Goal: Communication & Community: Answer question/provide support

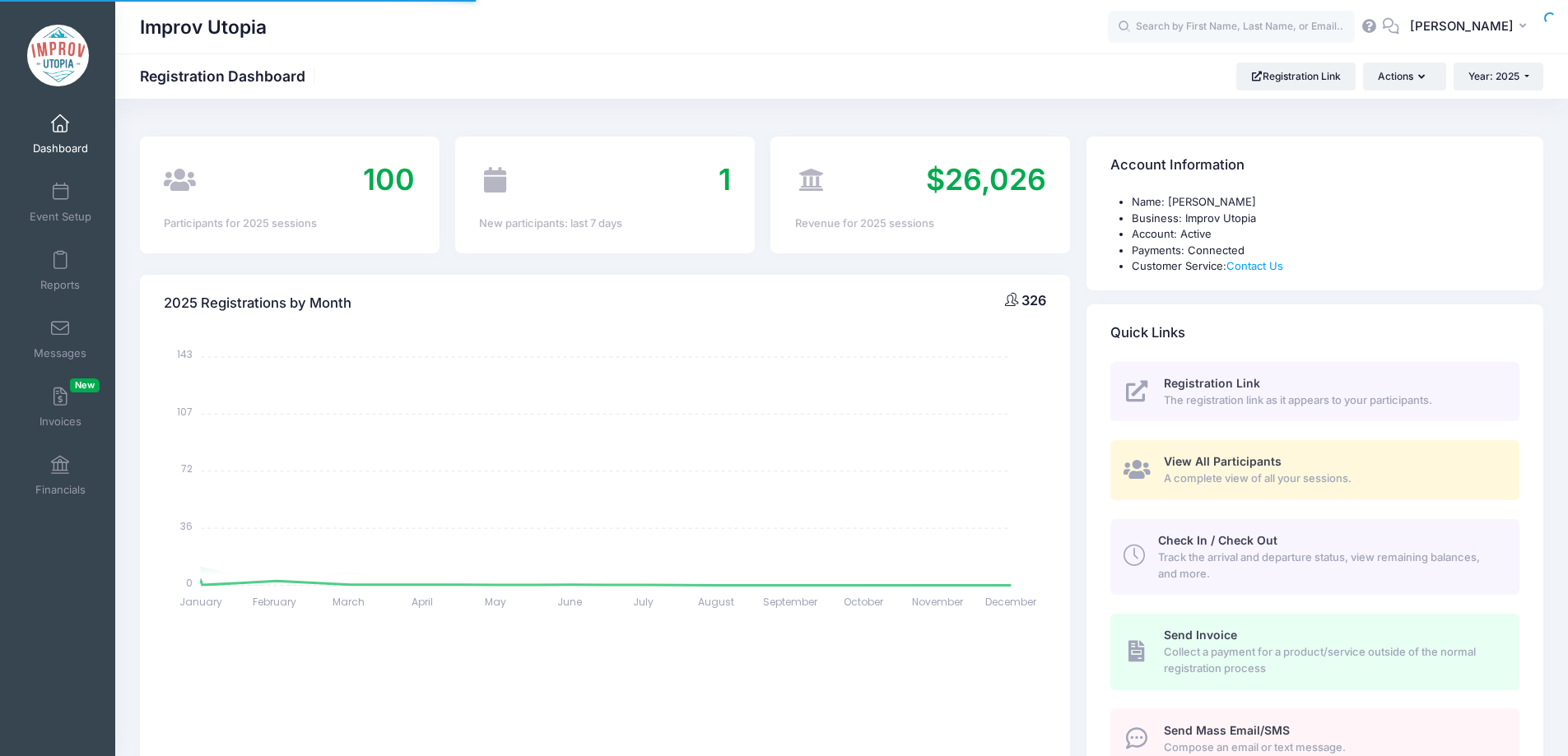
select select
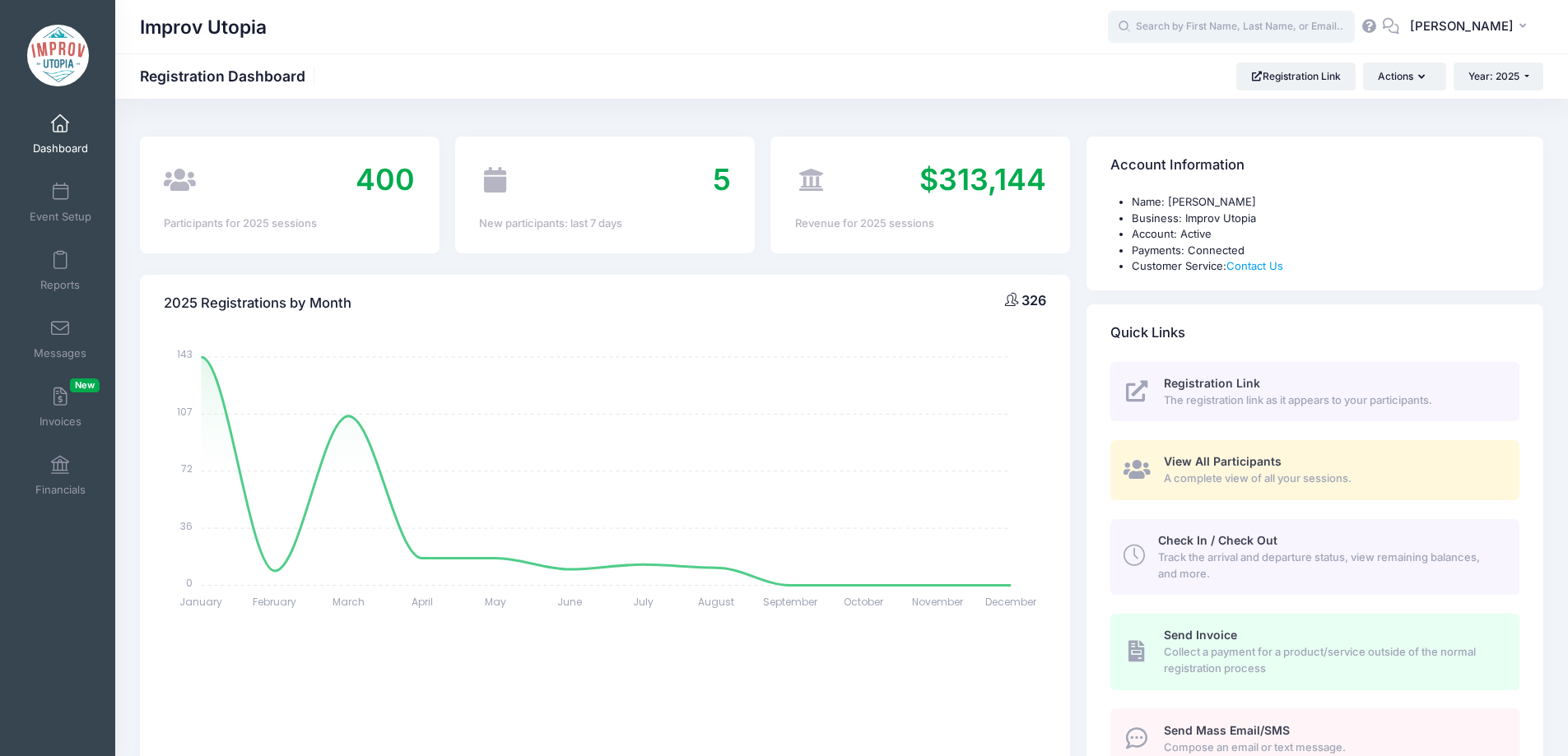
click at [1202, 35] on input "text" at bounding box center [1231, 27] width 247 height 33
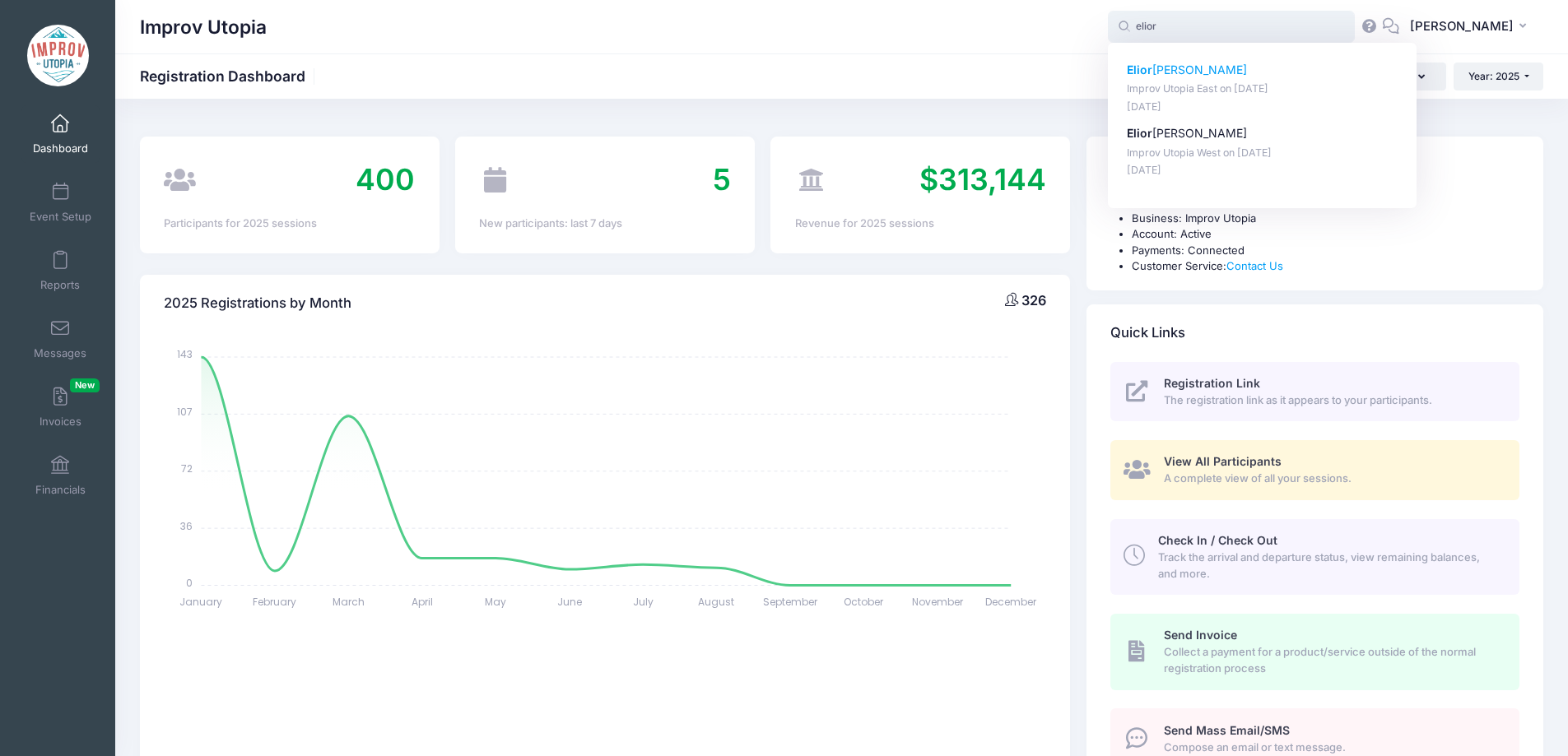
click at [1227, 62] on p "Elior Garfinkel" at bounding box center [1262, 71] width 272 height 17
type input "Elior Garfinkel (Improv Utopia East, Aug-29, 2025)"
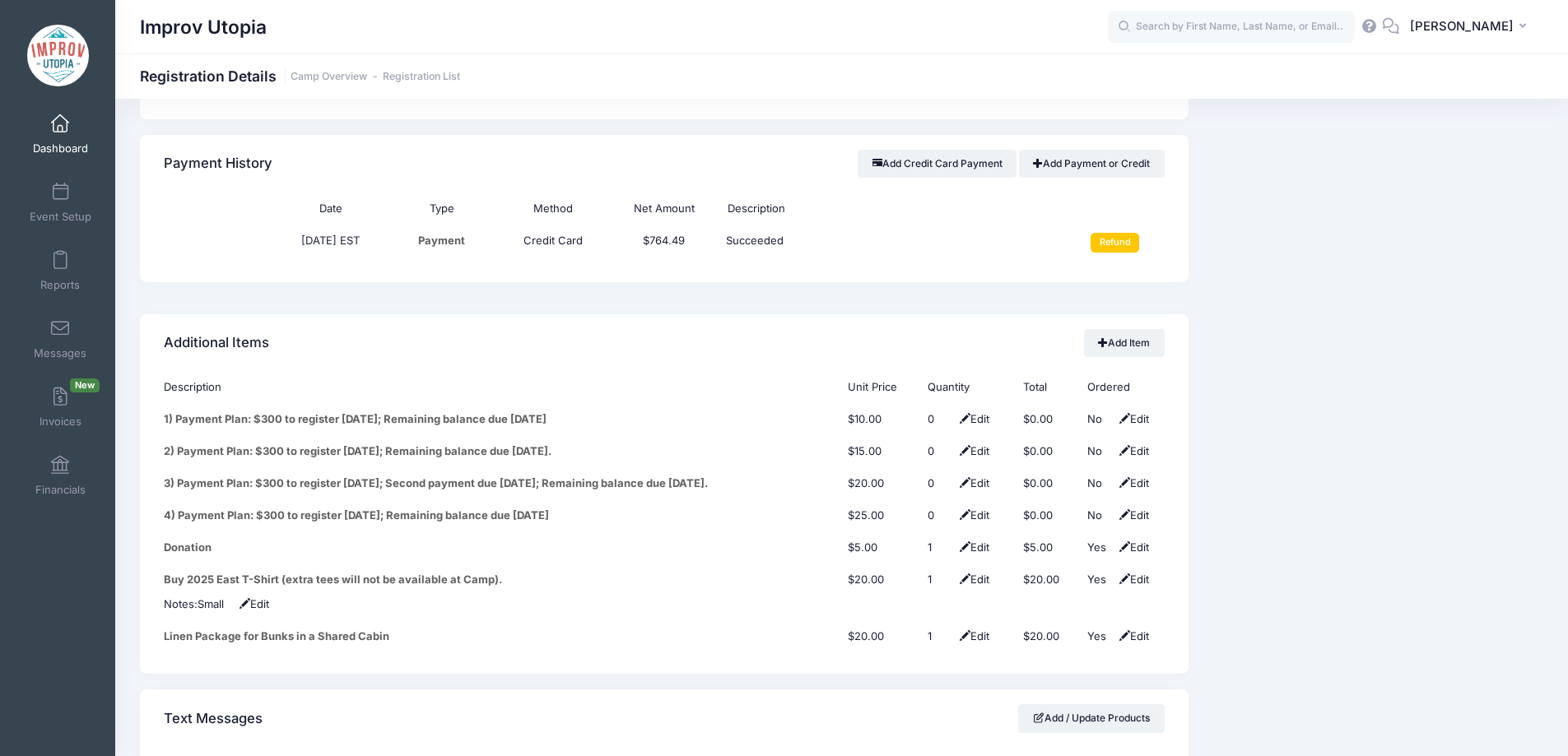
scroll to position [1907, 0]
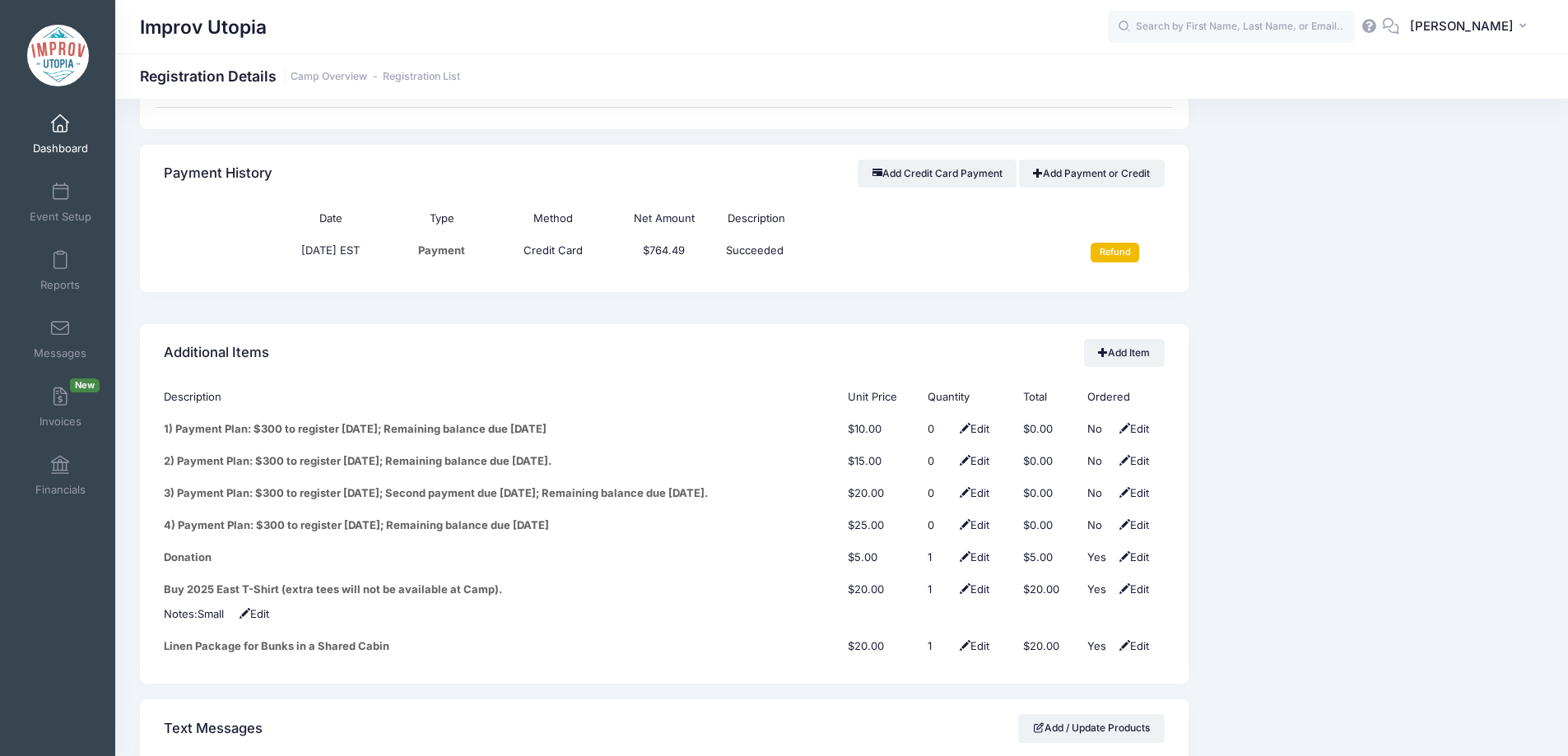
click at [1109, 243] on input "Refund" at bounding box center [1115, 252] width 48 height 19
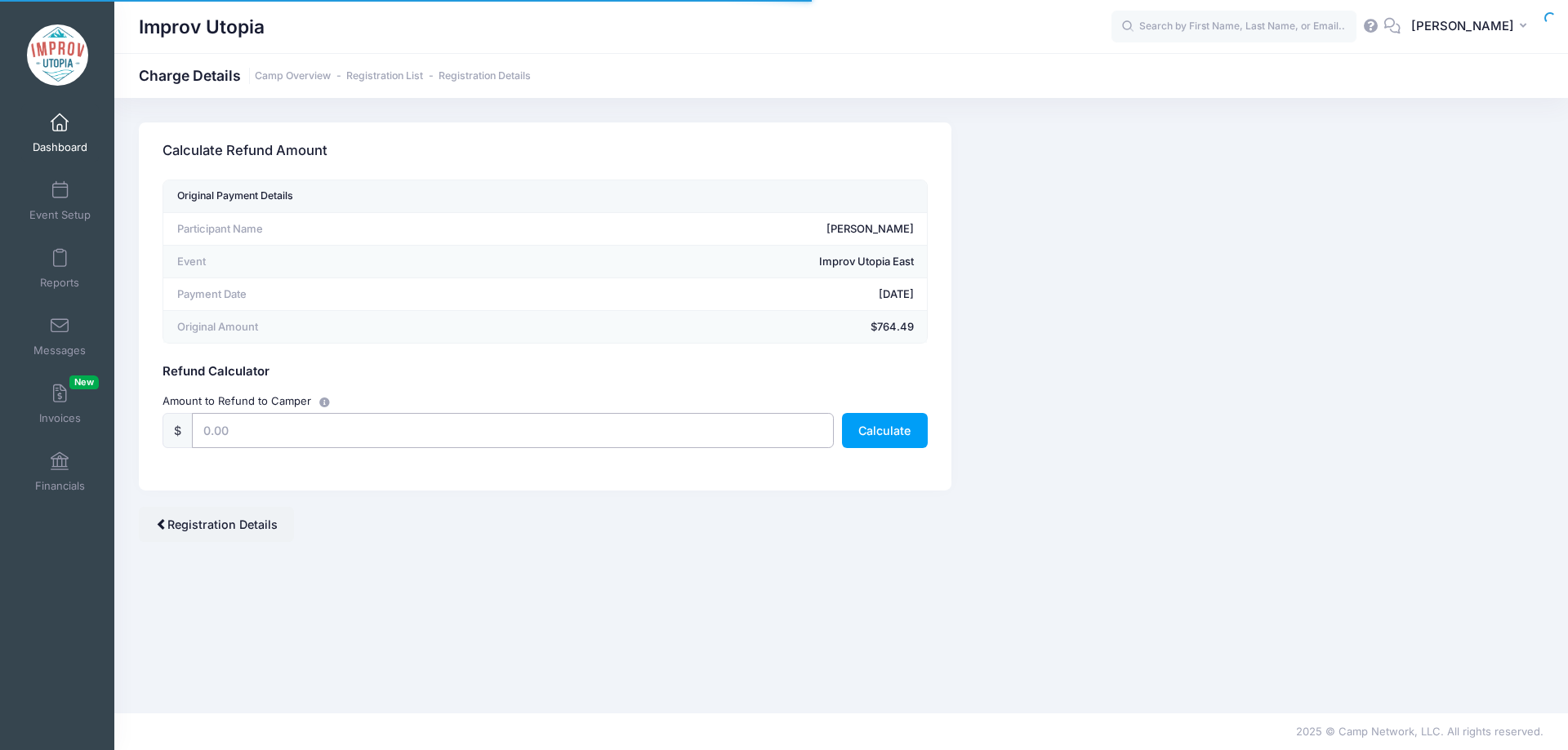
click at [604, 434] on input "text" at bounding box center [512, 431] width 642 height 35
type input "505"
click at [888, 429] on button "Calculate" at bounding box center [884, 431] width 85 height 35
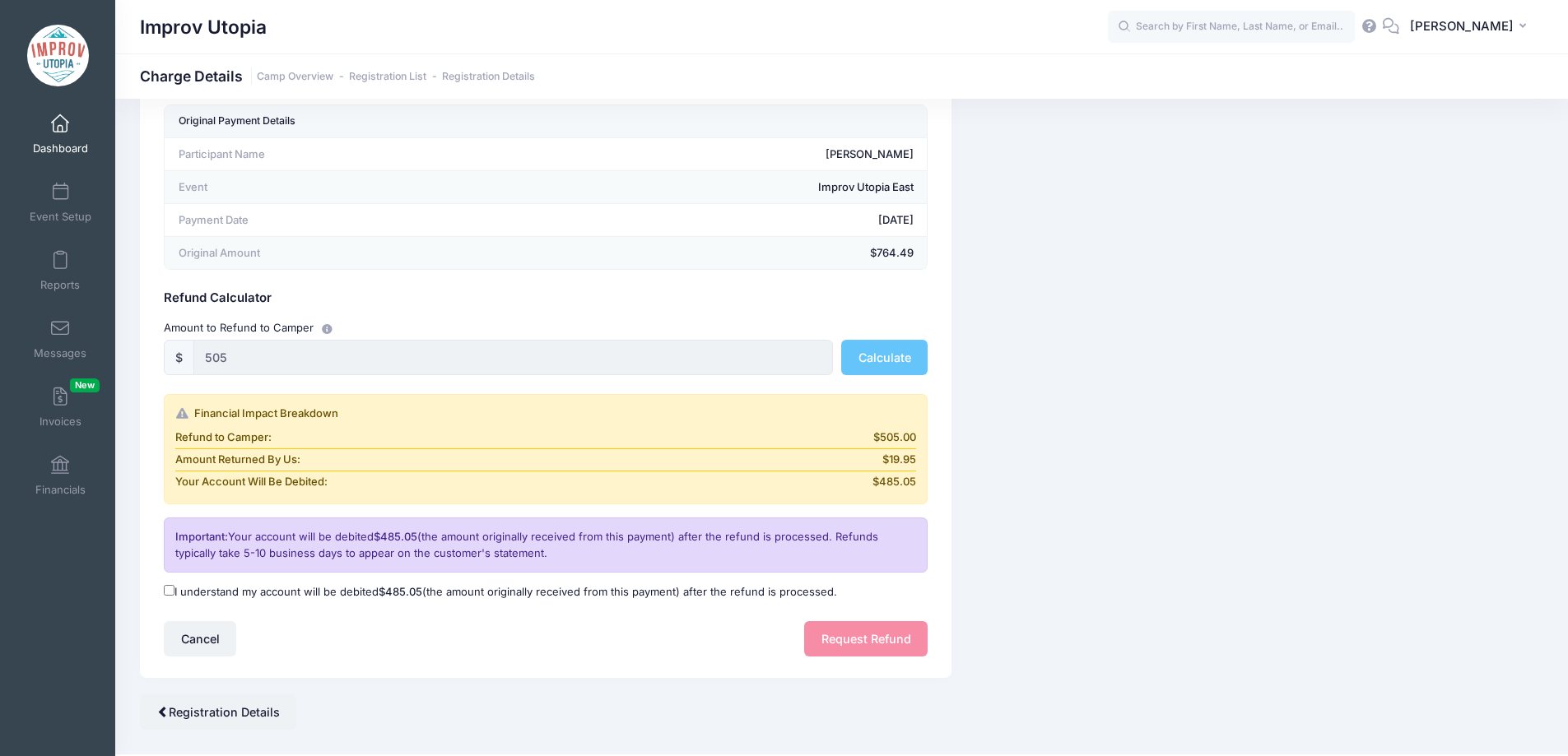
scroll to position [112, 0]
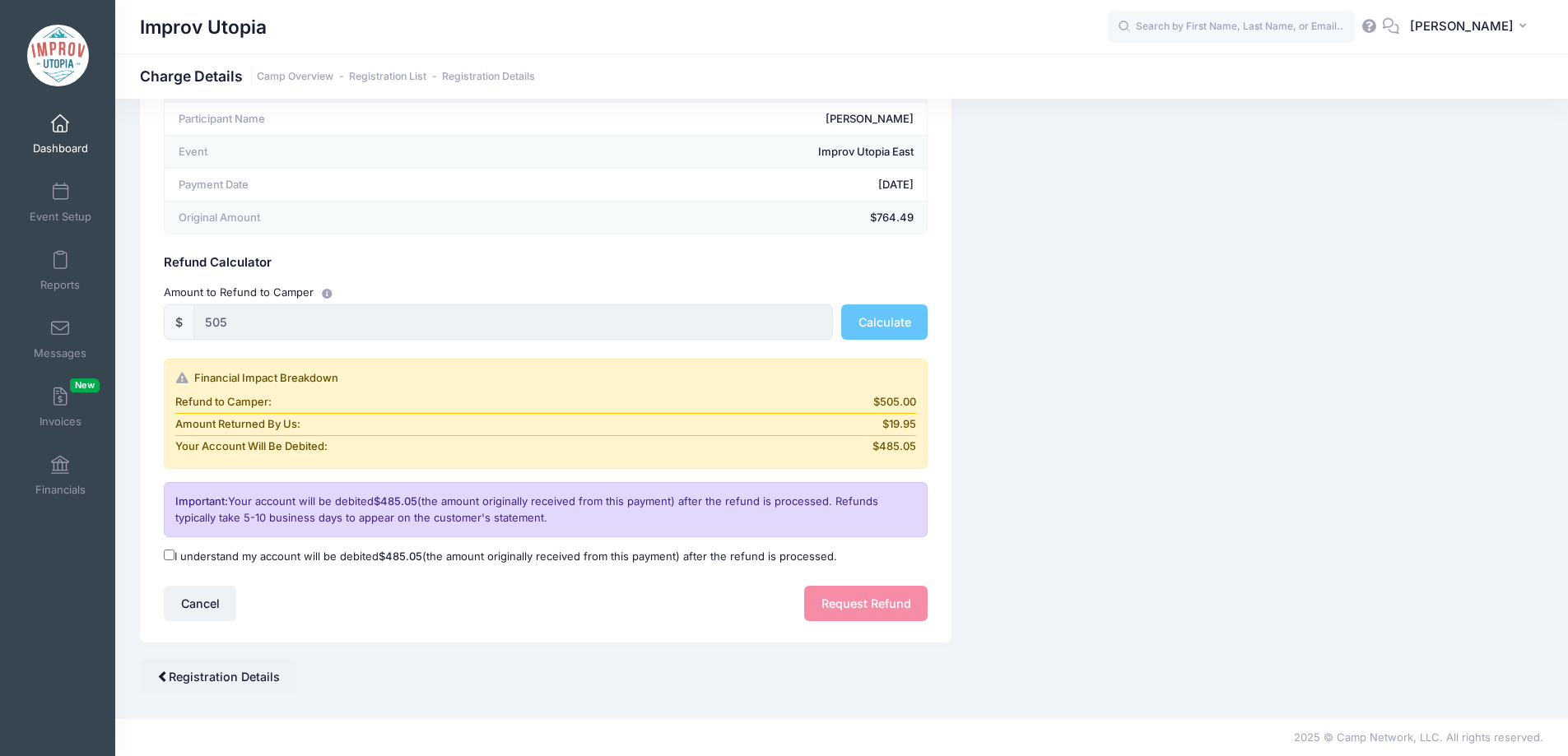
click at [167, 558] on input "I understand my account will be debited $485.05 (the amount originally received…" at bounding box center [168, 555] width 11 height 11
checkbox input "true"
click at [865, 603] on button "Request Refund" at bounding box center [867, 603] width 124 height 36
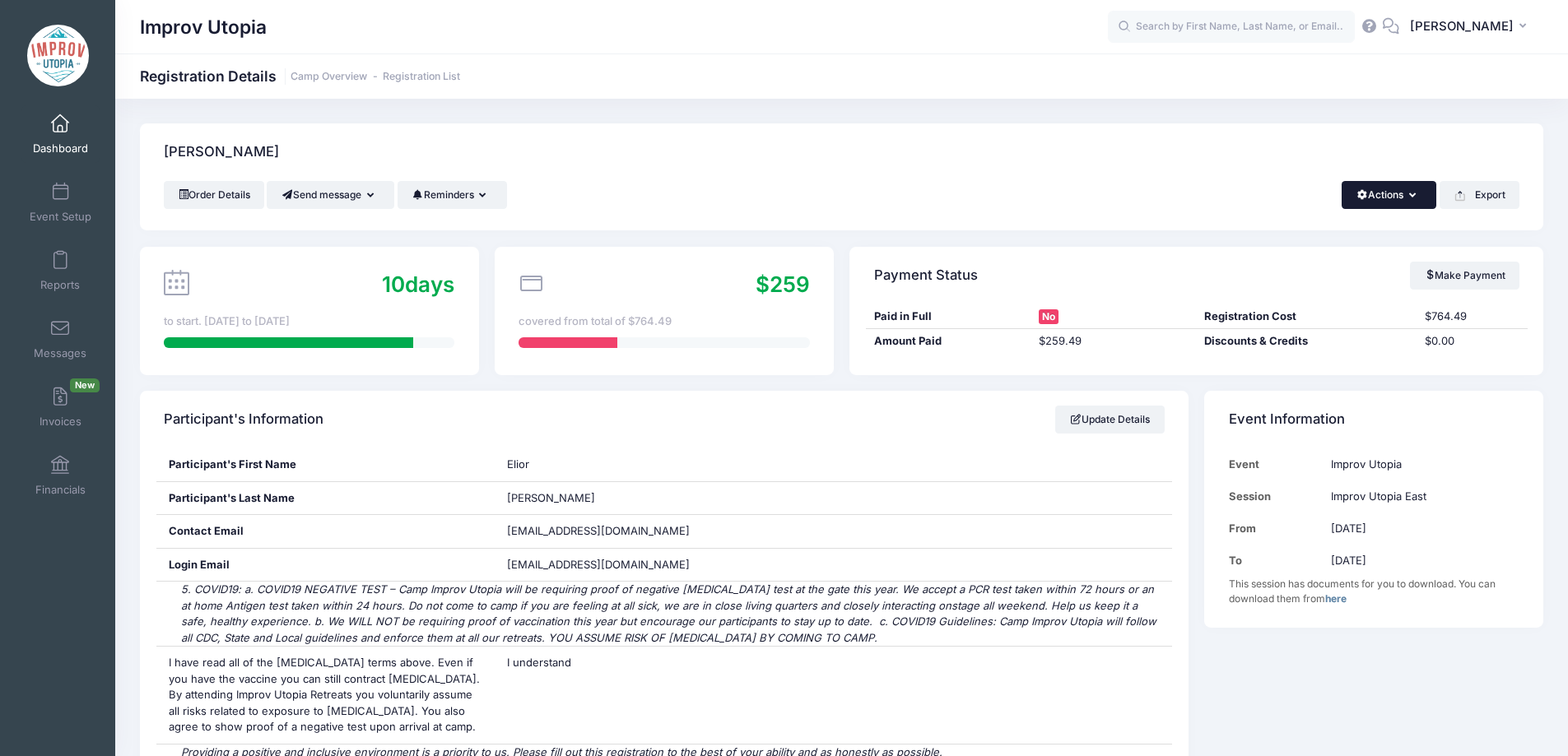
click at [1395, 194] on button "Actions" at bounding box center [1389, 194] width 95 height 28
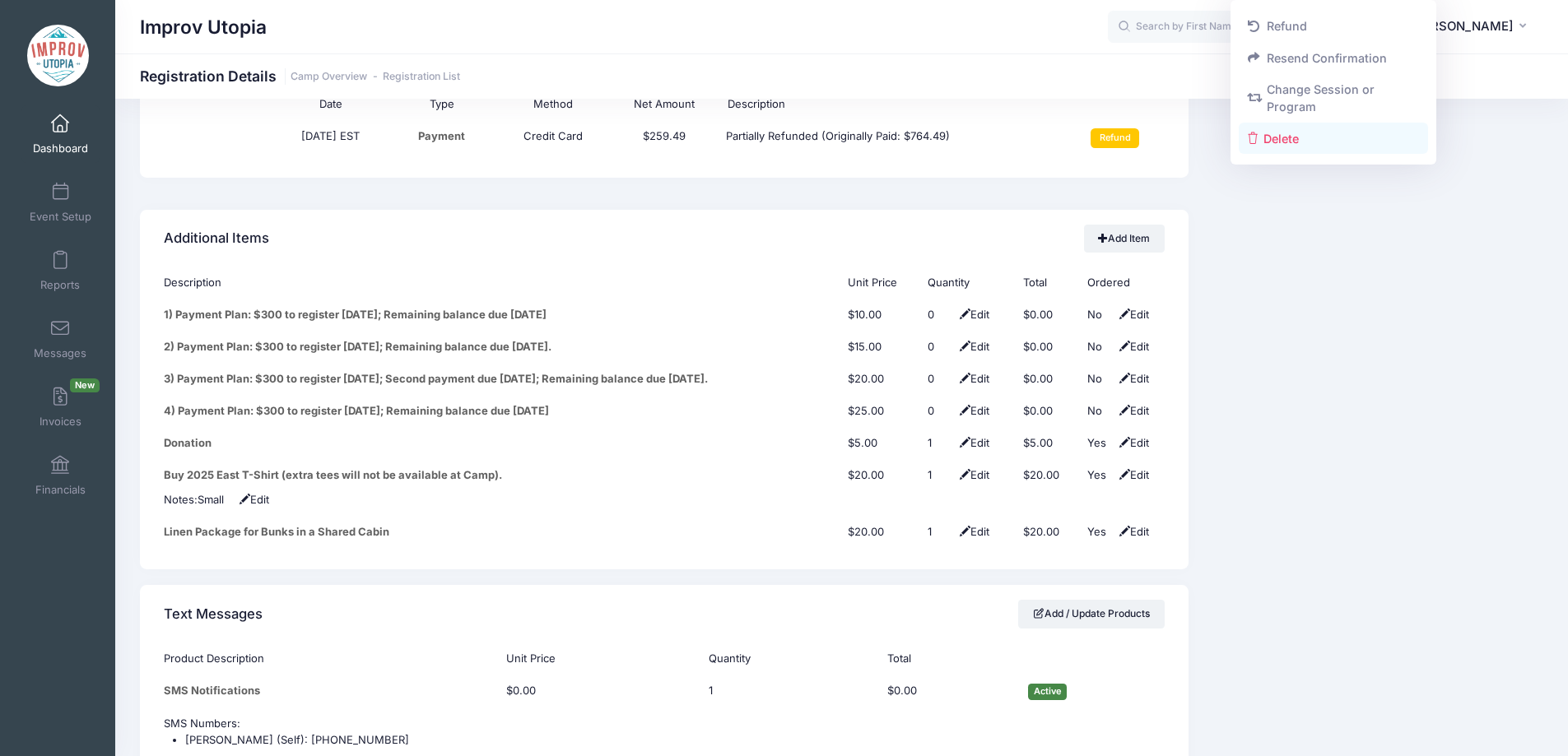
scroll to position [2022, 0]
click at [1312, 142] on link "Delete" at bounding box center [1334, 138] width 191 height 31
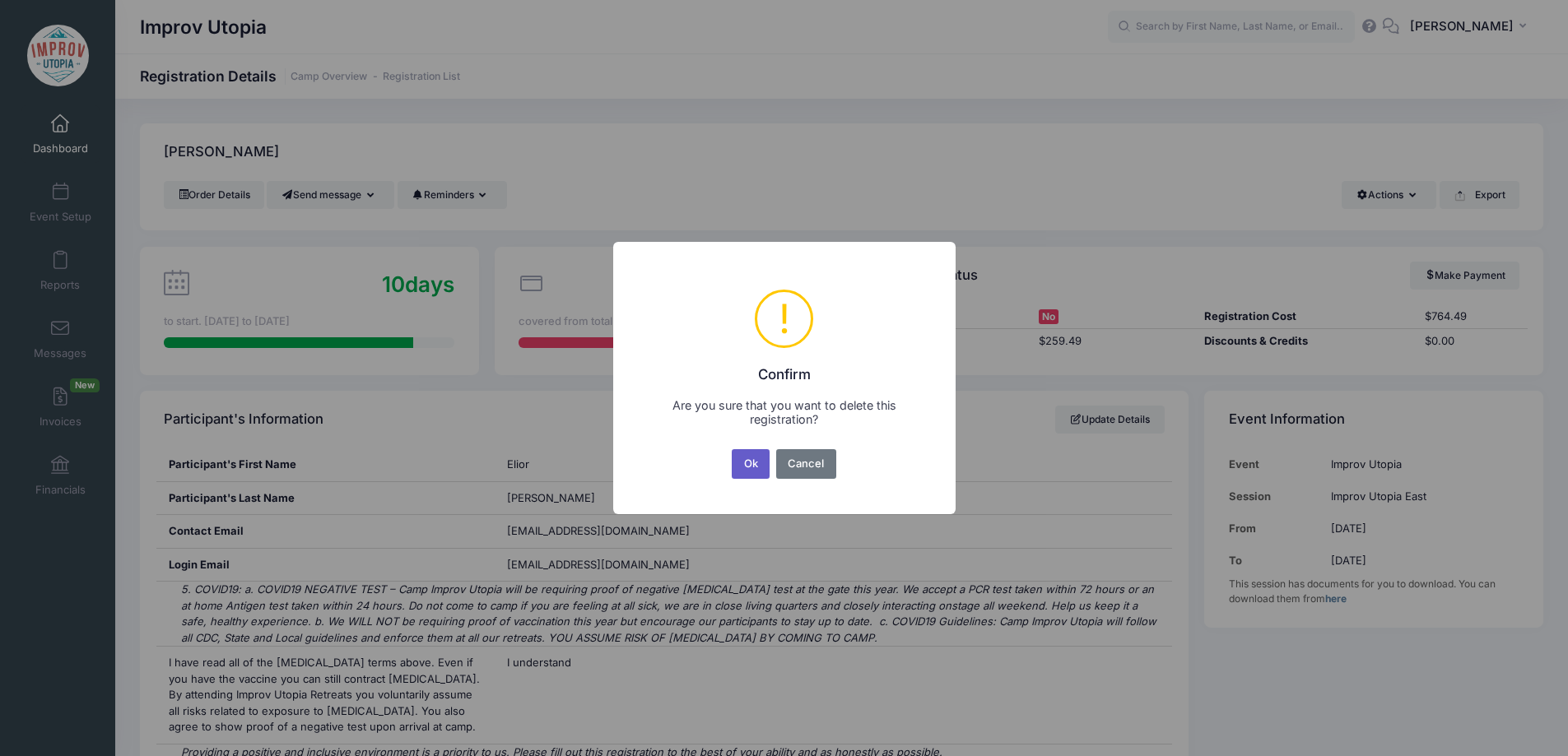
click at [744, 457] on button "Ok" at bounding box center [751, 464] width 38 height 30
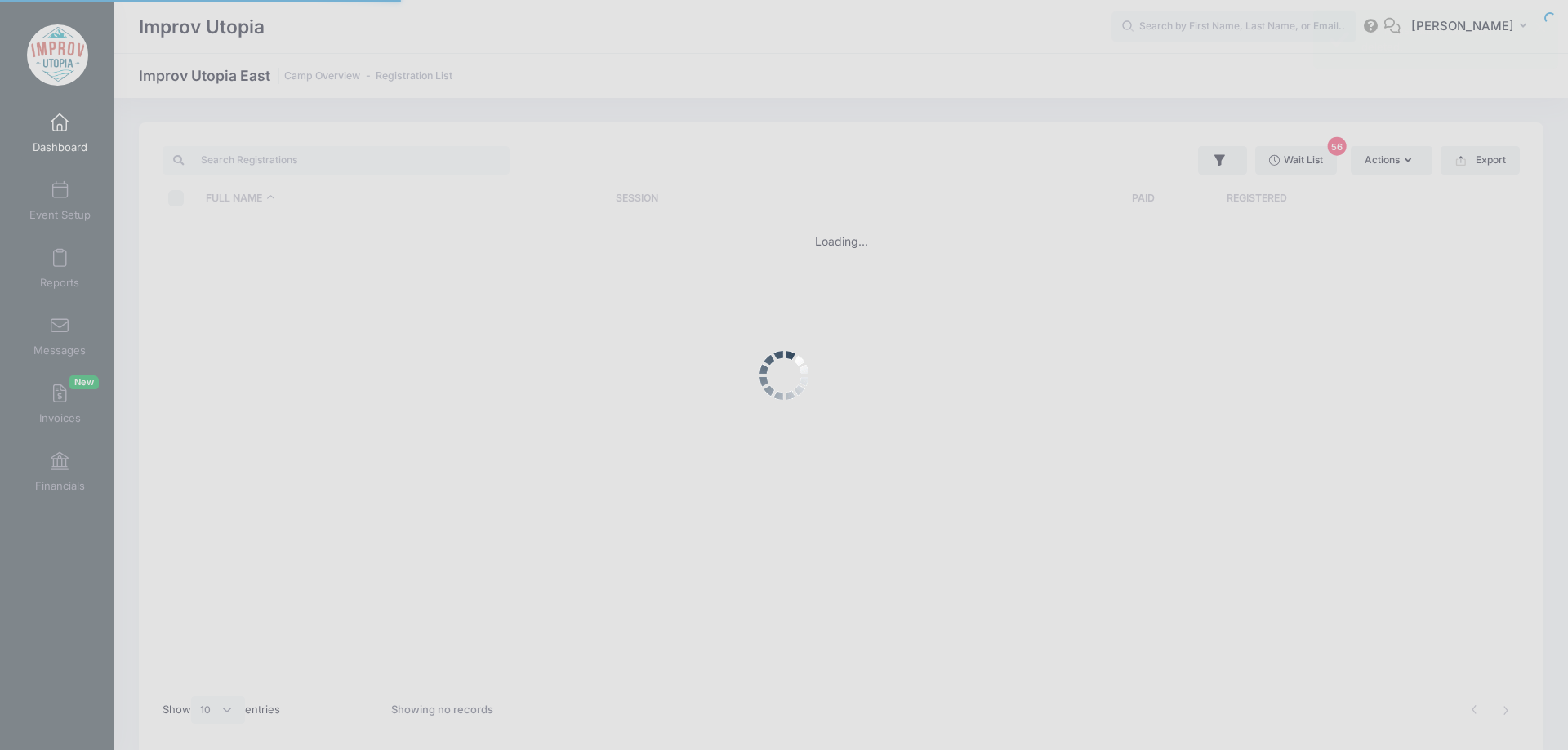
select select "10"
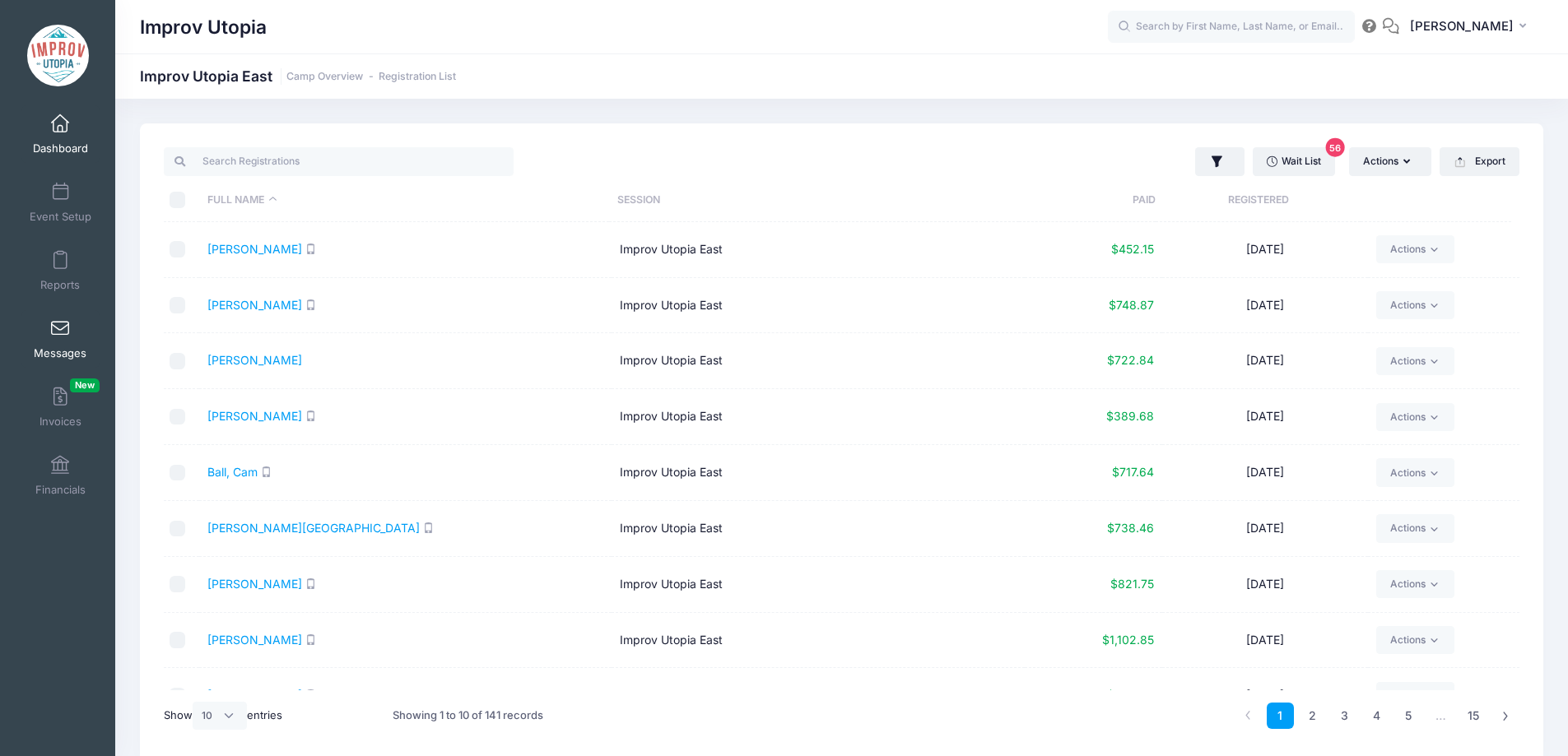
click at [60, 332] on span at bounding box center [60, 329] width 0 height 18
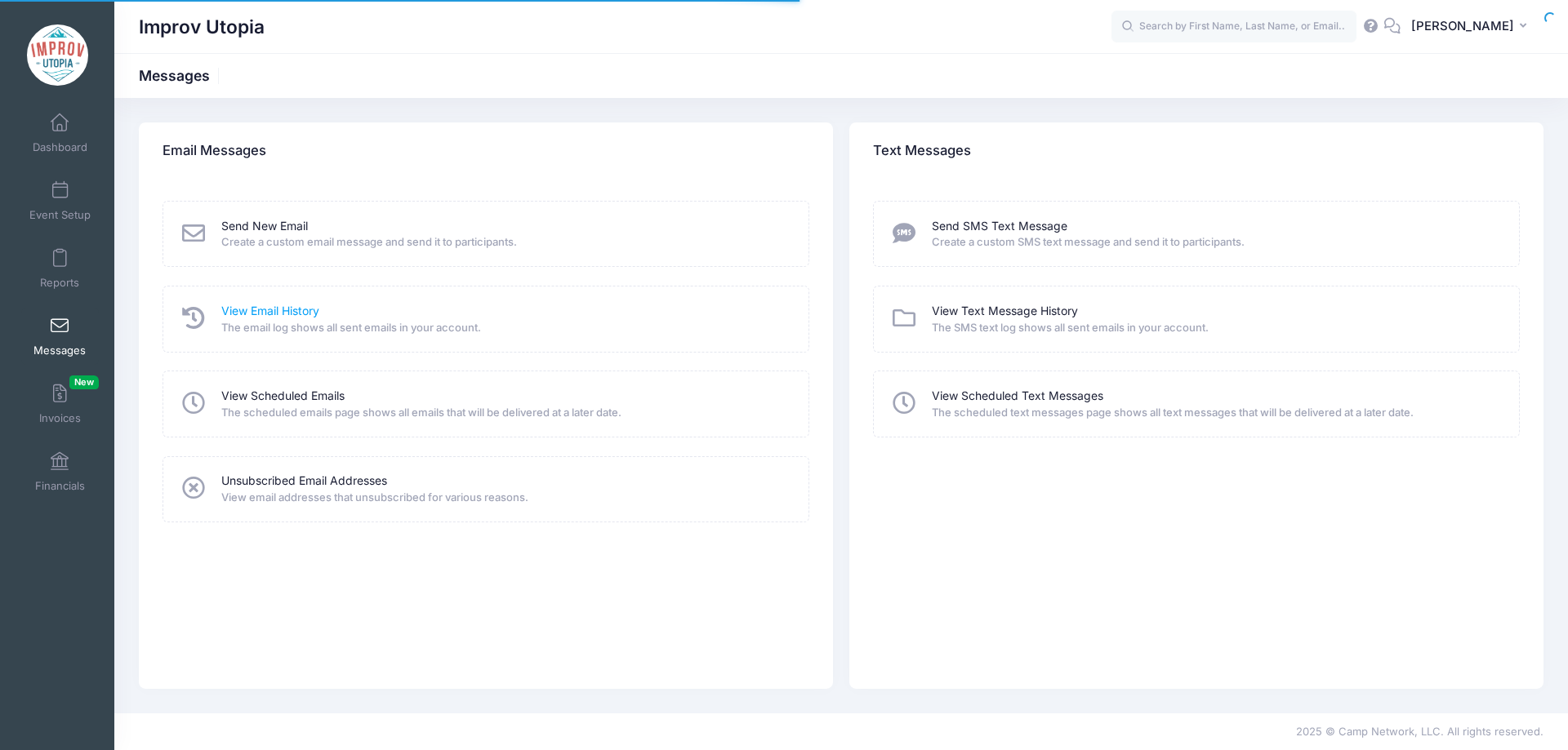
click at [264, 315] on link "View Email History" at bounding box center [271, 312] width 98 height 17
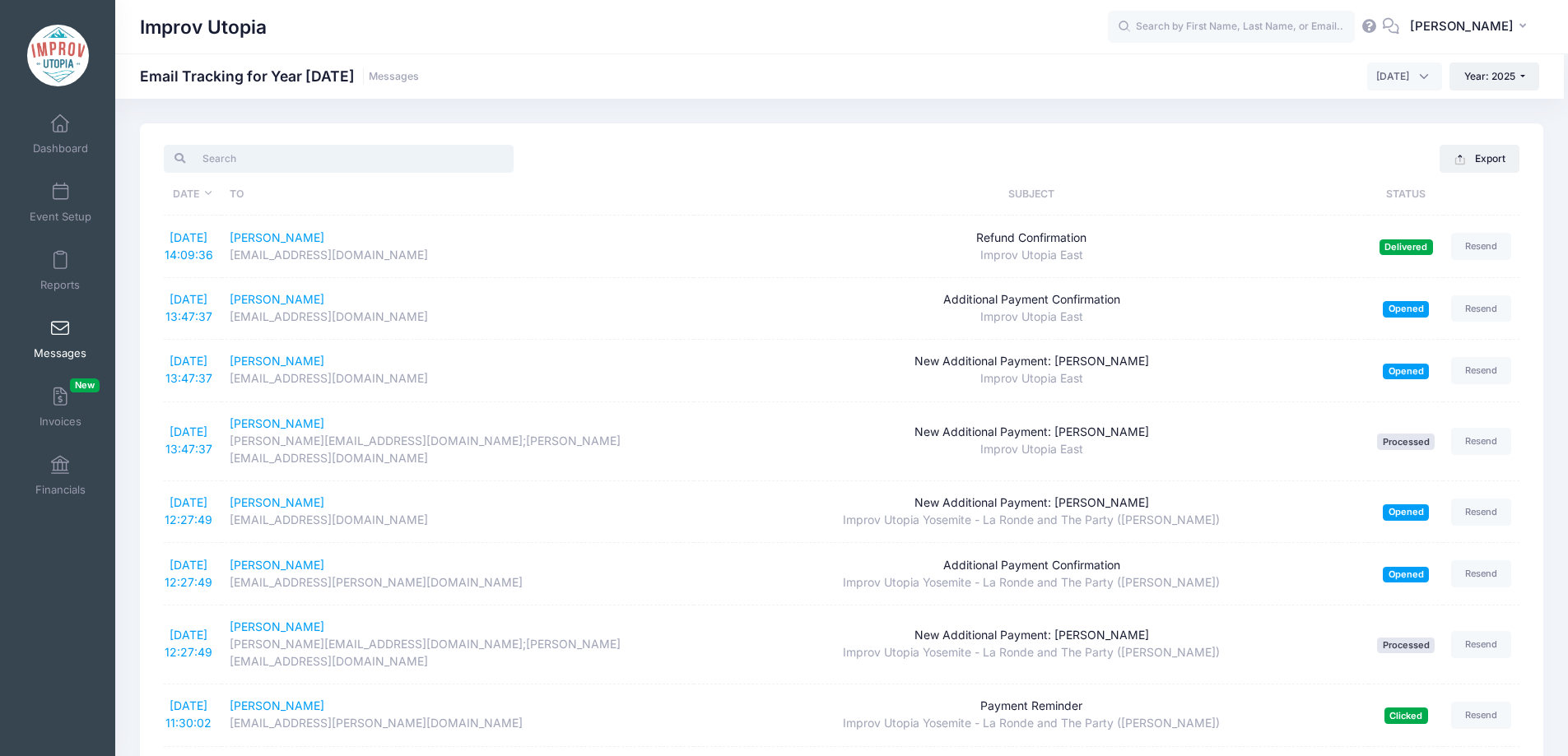
click at [262, 161] on input "search" at bounding box center [339, 159] width 350 height 28
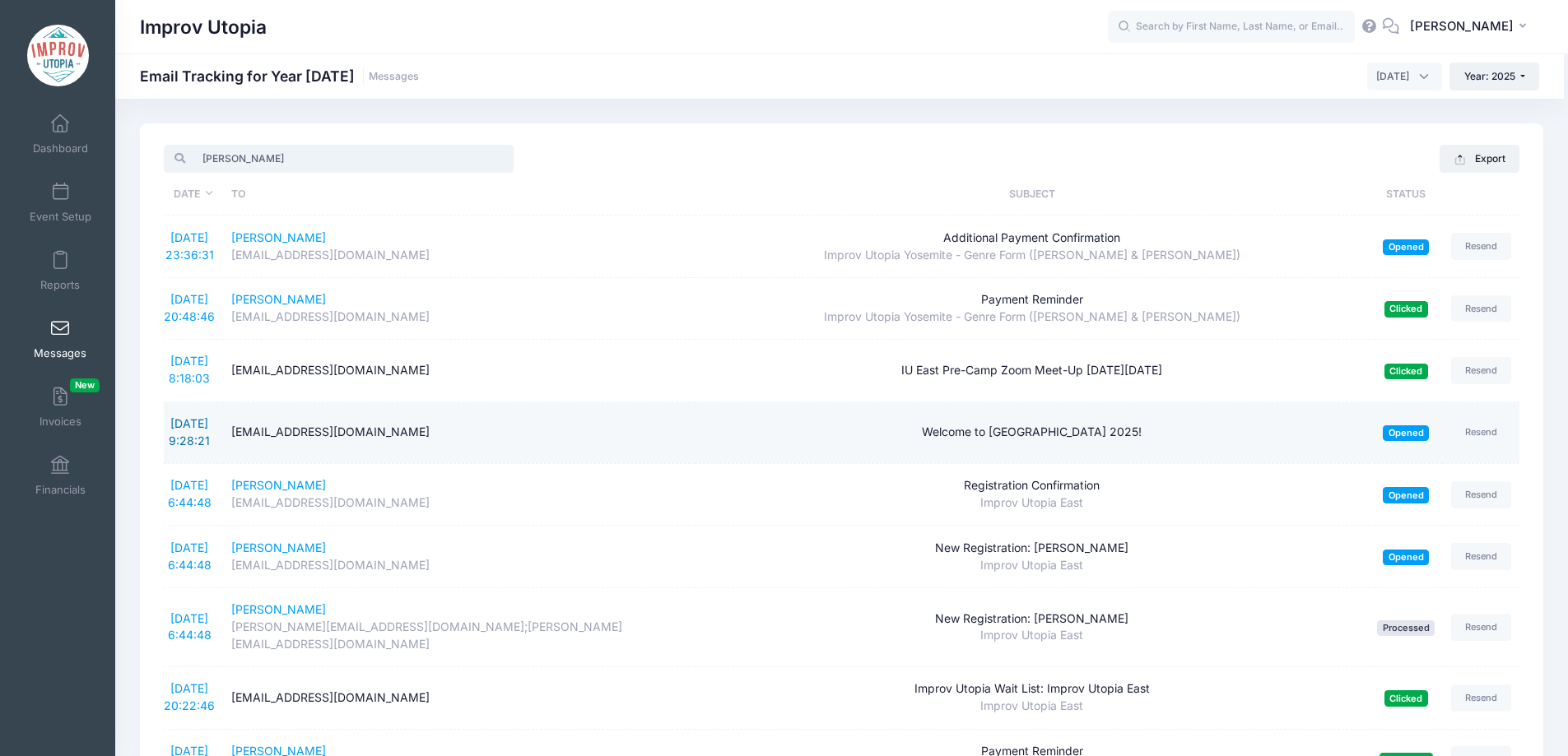
type input "brad"
click at [186, 422] on link "8/12/2025 9:28:21" at bounding box center [189, 432] width 42 height 31
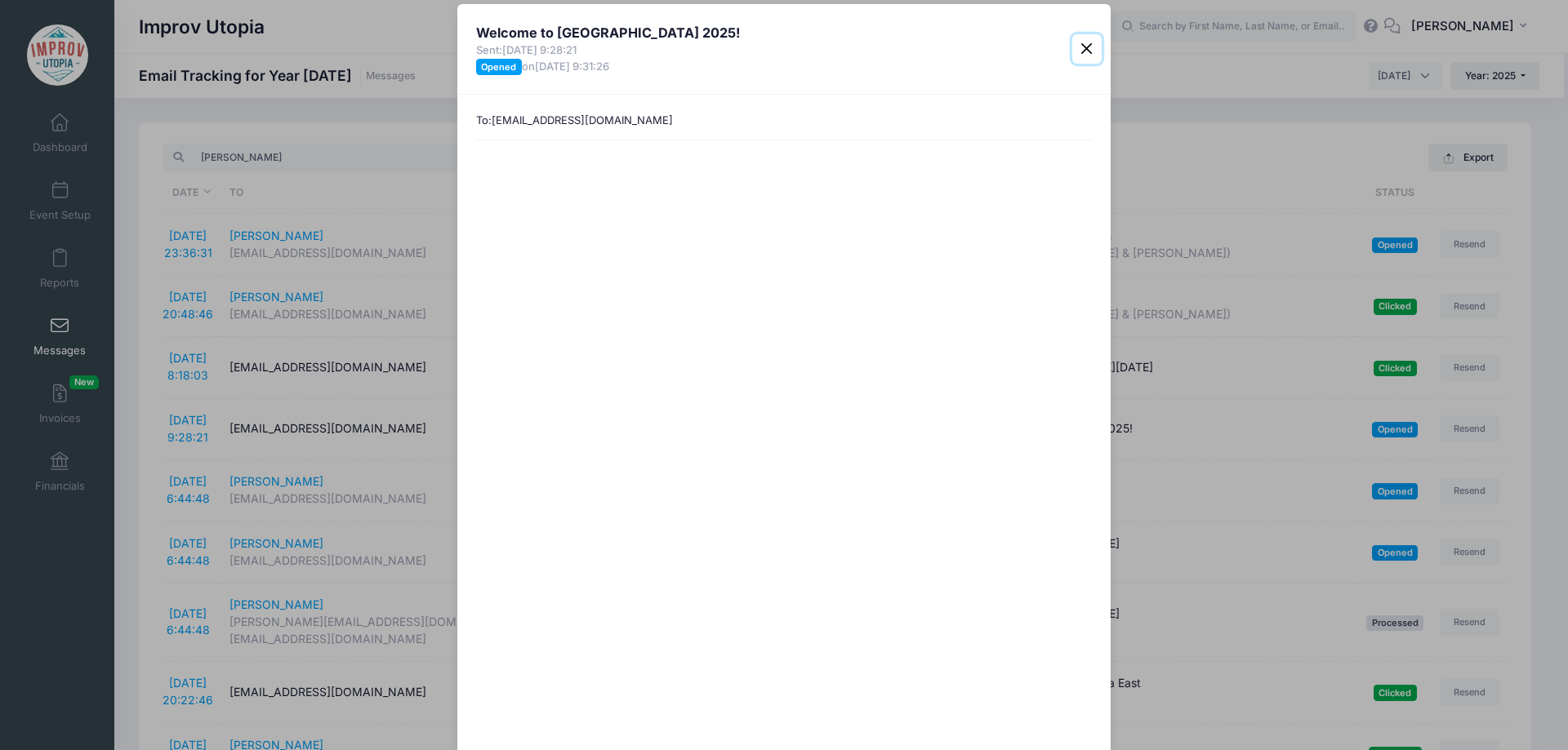
click at [1082, 51] on button "Close" at bounding box center [1086, 49] width 30 height 30
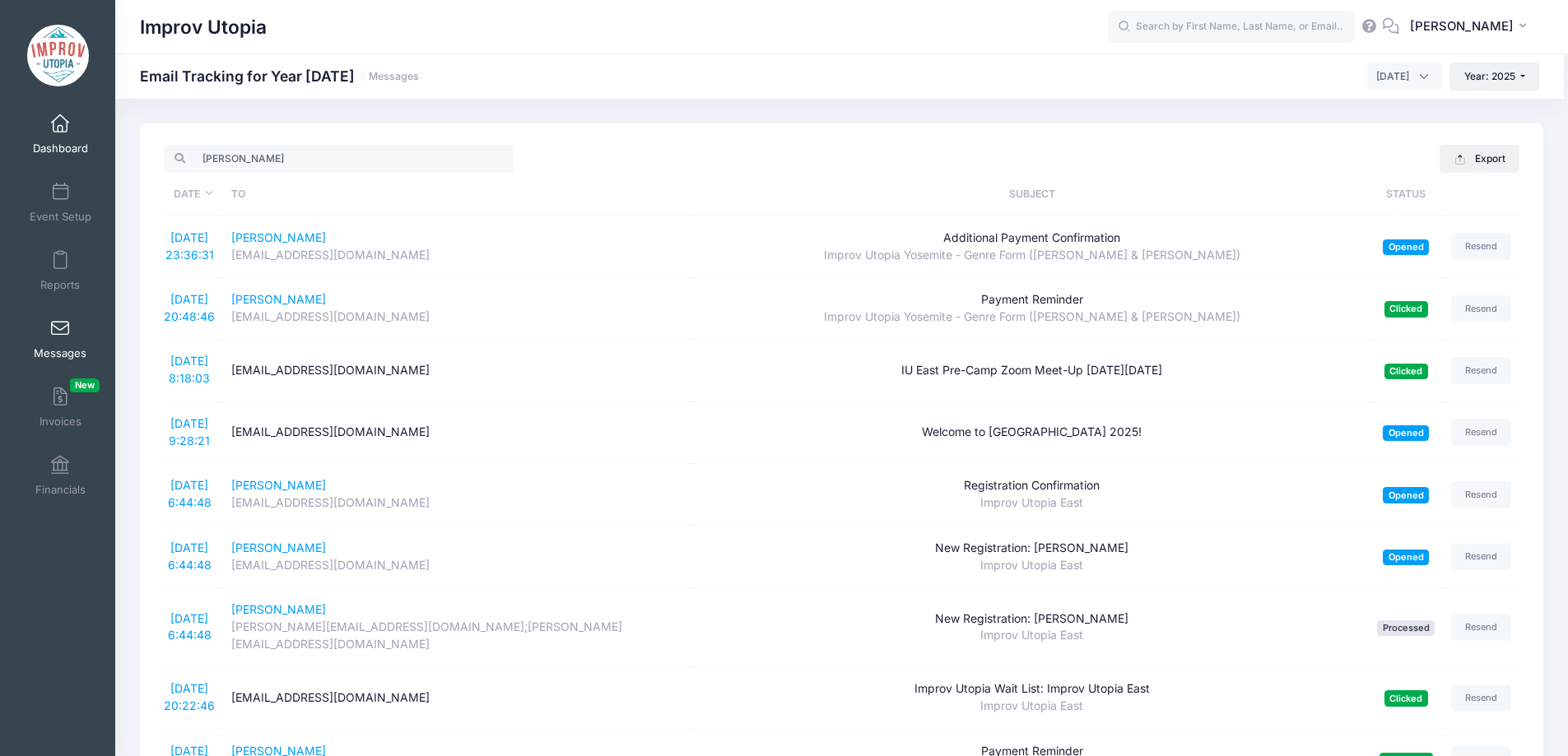
click at [42, 133] on link "Dashboard" at bounding box center [60, 134] width 78 height 58
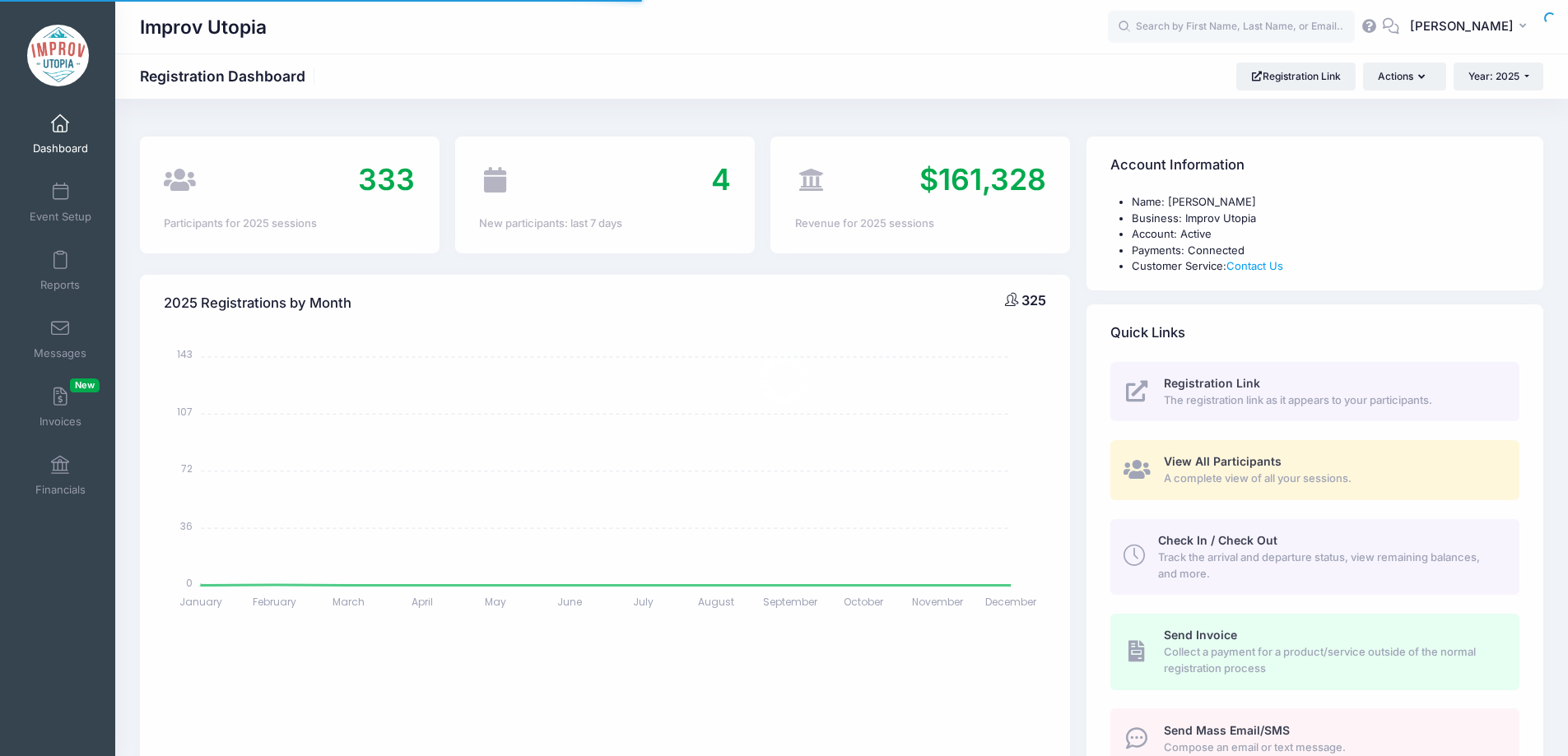
select select
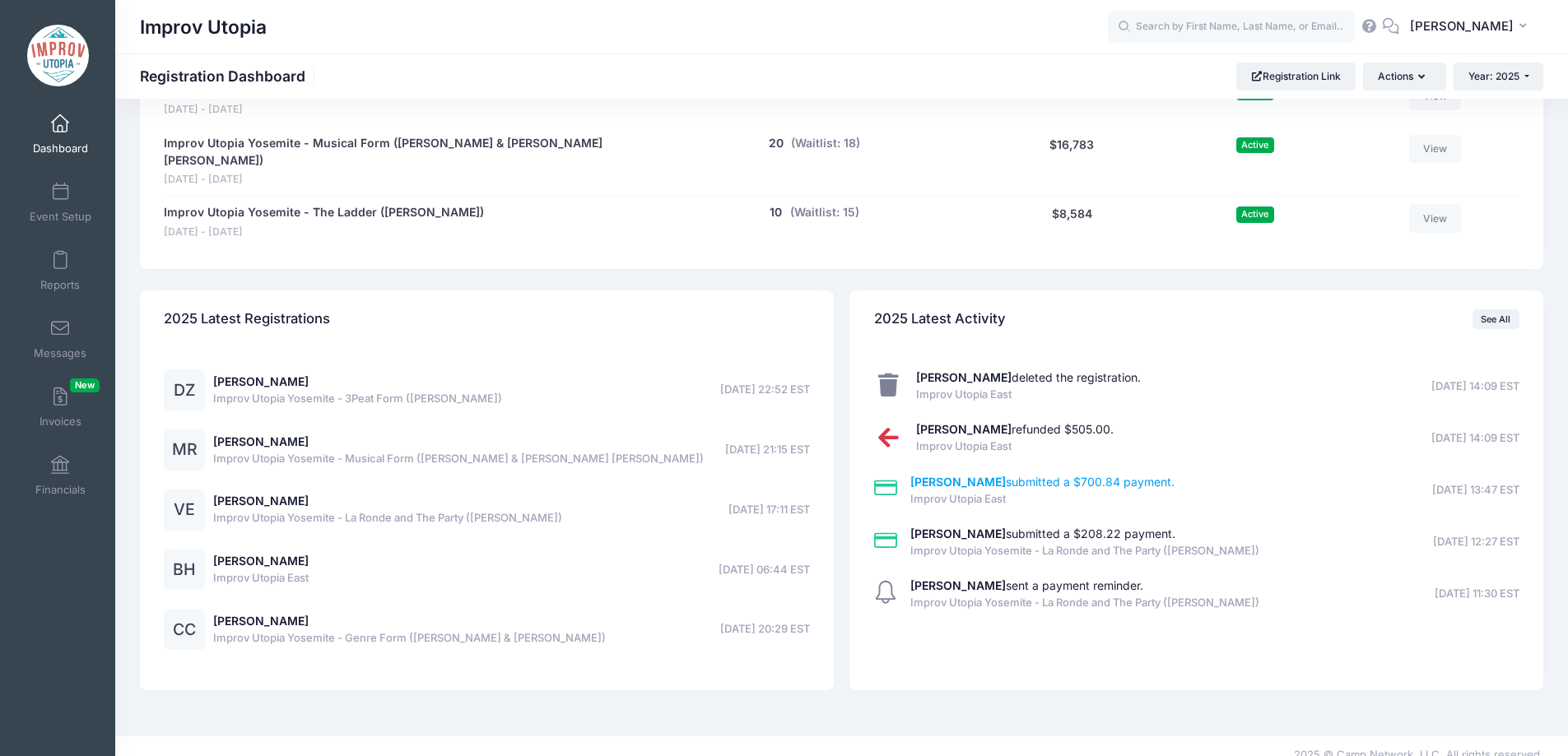
click at [960, 475] on strong "[PERSON_NAME]" at bounding box center [958, 481] width 96 height 14
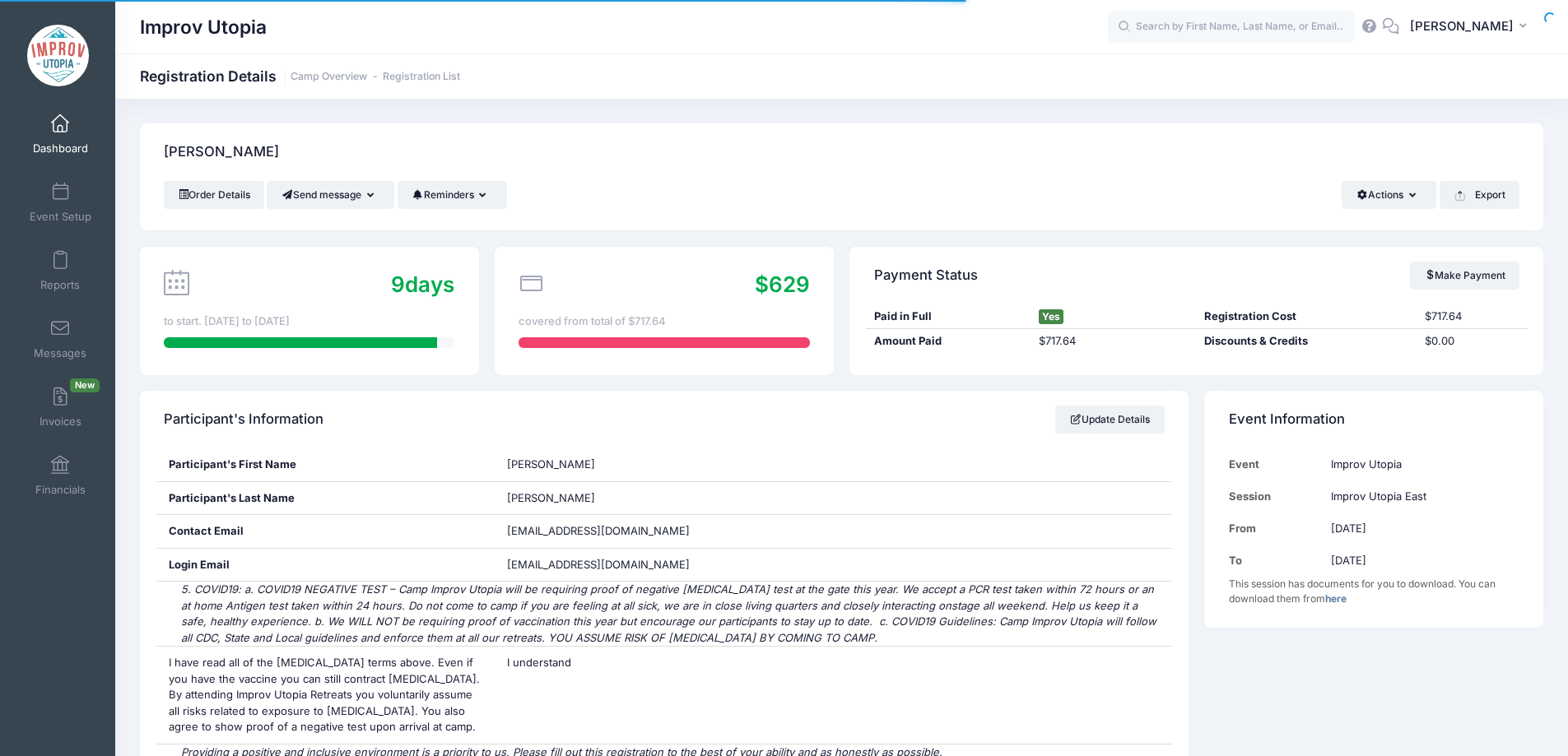
click at [347, 198] on button "Send message" at bounding box center [331, 194] width 128 height 28
click at [330, 241] on link "Send Email" at bounding box center [342, 235] width 100 height 31
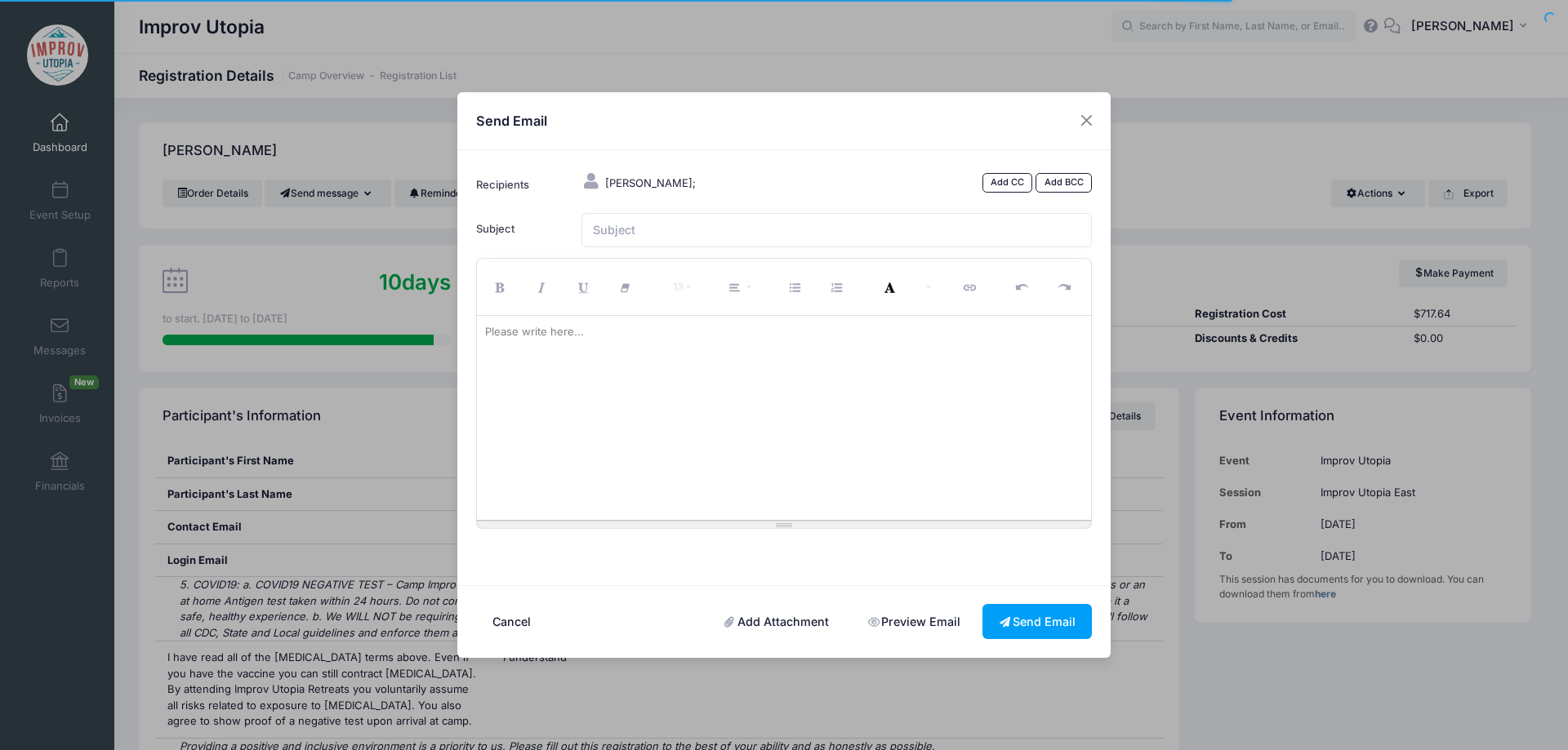
click at [682, 400] on div at bounding box center [784, 417] width 615 height 204
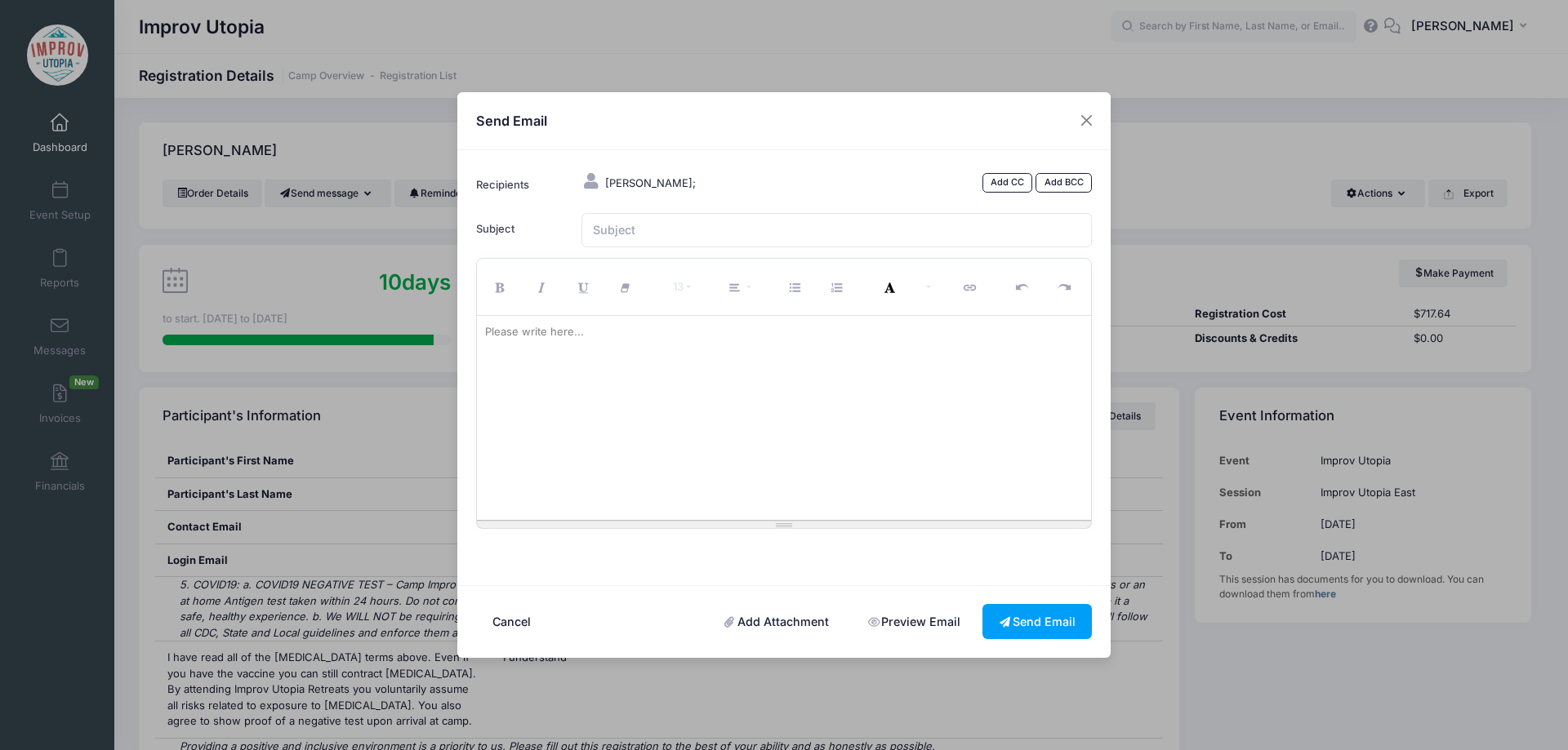
paste div
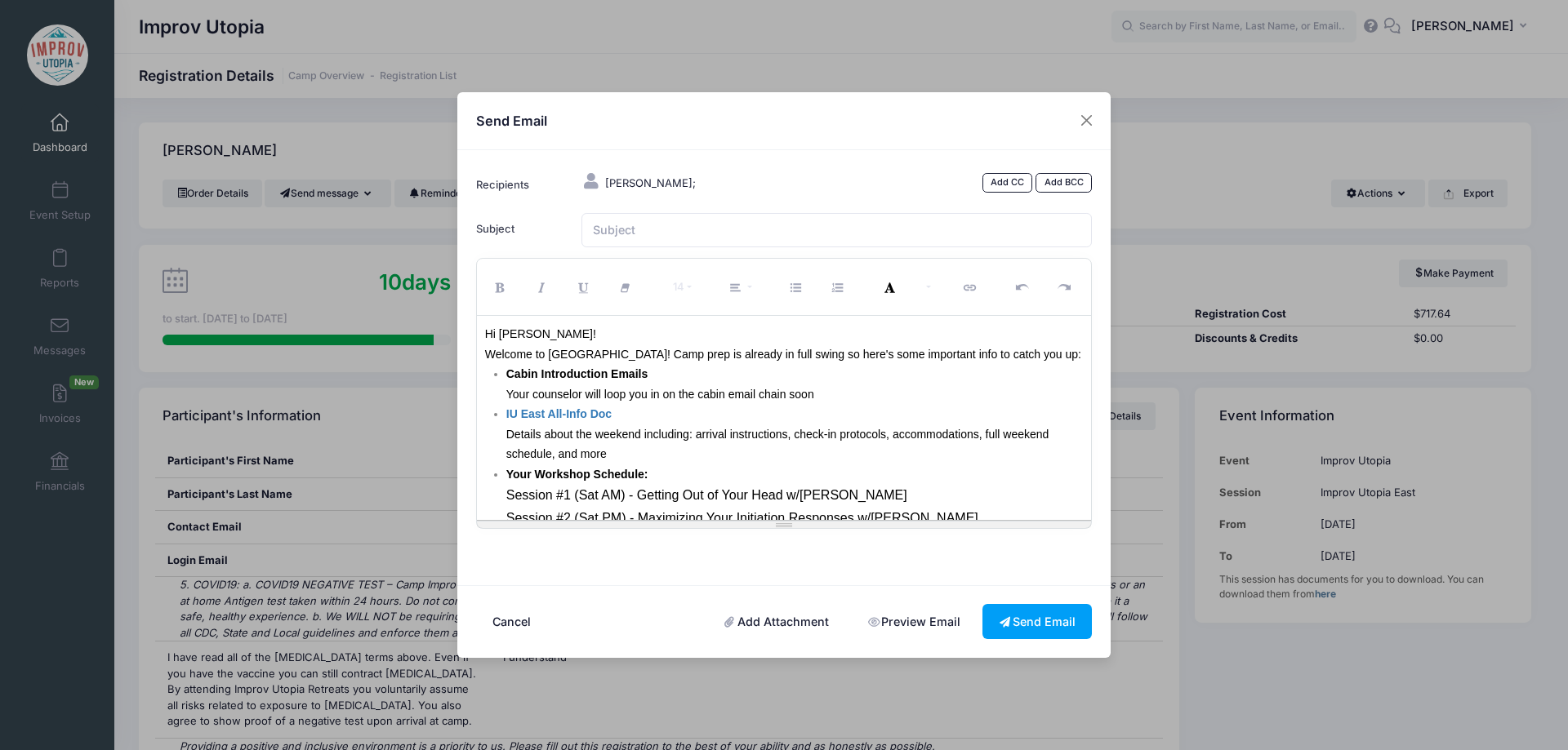
click at [511, 326] on p "Hi Brad!" at bounding box center [785, 334] width 599 height 20
click at [489, 355] on font "Welcome to IU East! Camp prep is already in full swing so here's some important…" at bounding box center [783, 355] width 596 height 13
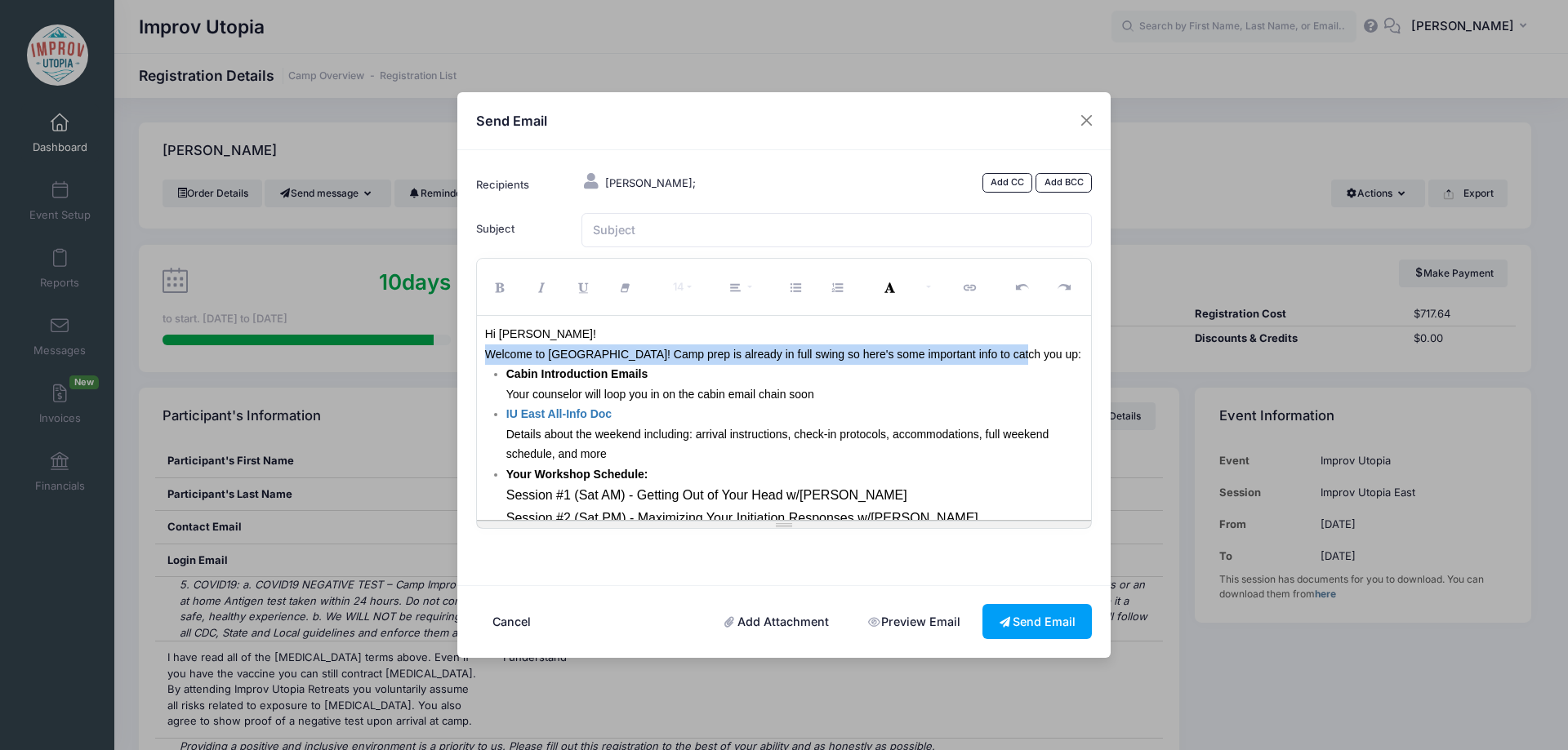
click at [1038, 352] on p "Welcome to IU East! Camp prep is already in full swing so here's some important…" at bounding box center [785, 354] width 599 height 20
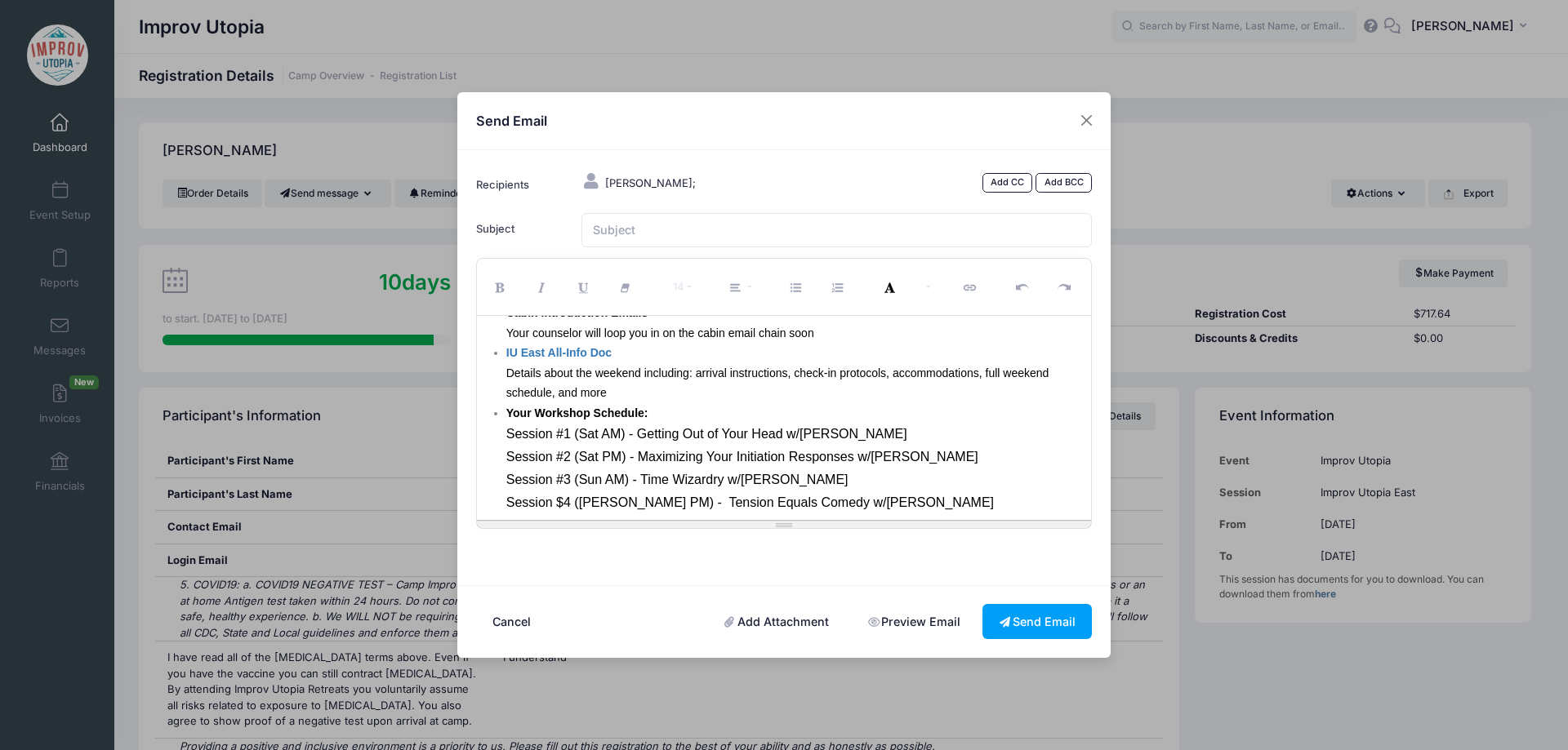
scroll to position [64, 0]
click at [624, 383] on p "IU East All-Info Doc Details about the weekend including: arrival instructions,…" at bounding box center [796, 369] width 578 height 60
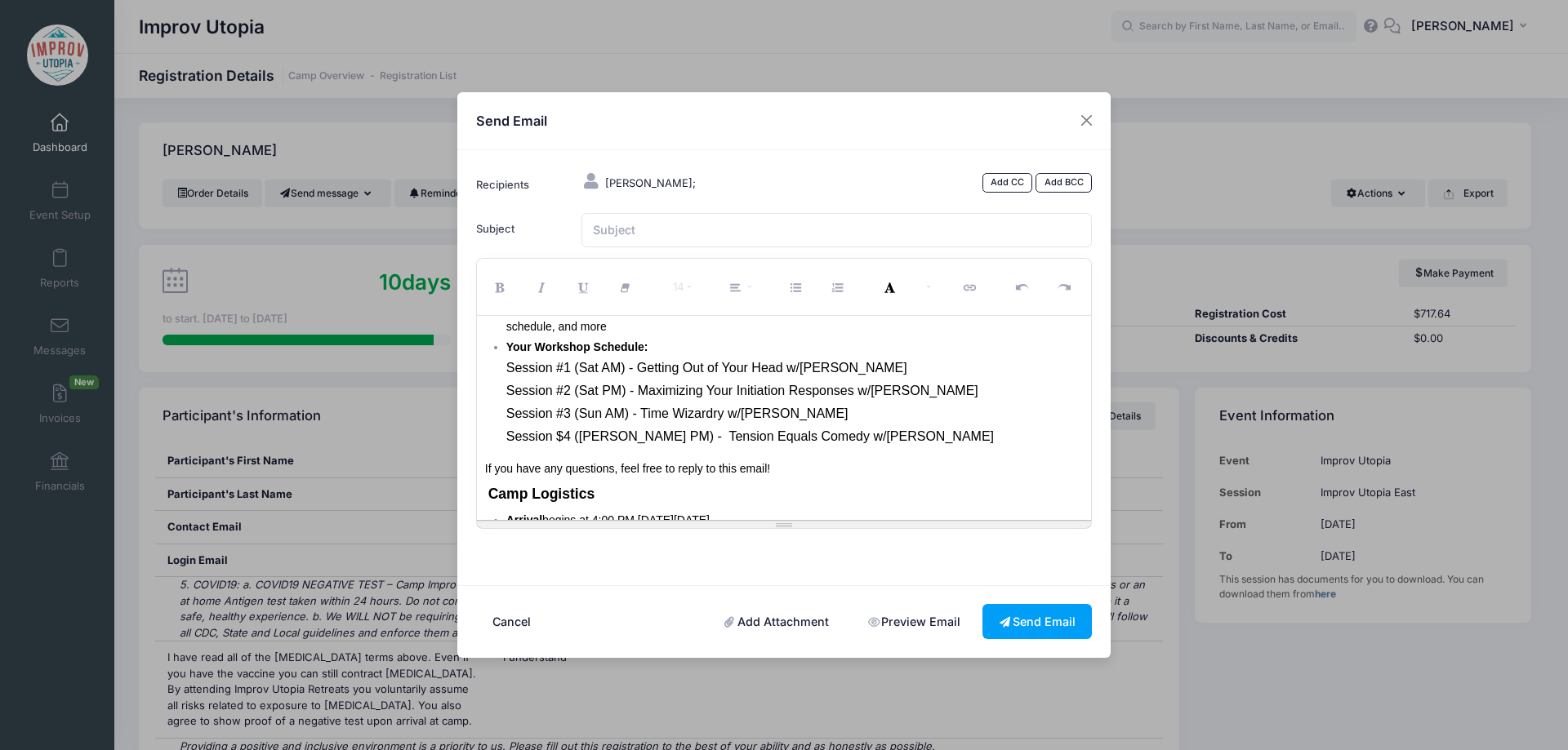
scroll to position [129, 0]
click at [865, 441] on p "Your Workshop Schedule: Session #1 (Sat AM) - Getting Out of Your Head w/TJ Man…" at bounding box center [796, 392] width 578 height 112
click at [507, 367] on span "Session #1 (Sat AM) - Getting Out of Your Head w/TJ Mannix" at bounding box center [707, 366] width 401 height 13
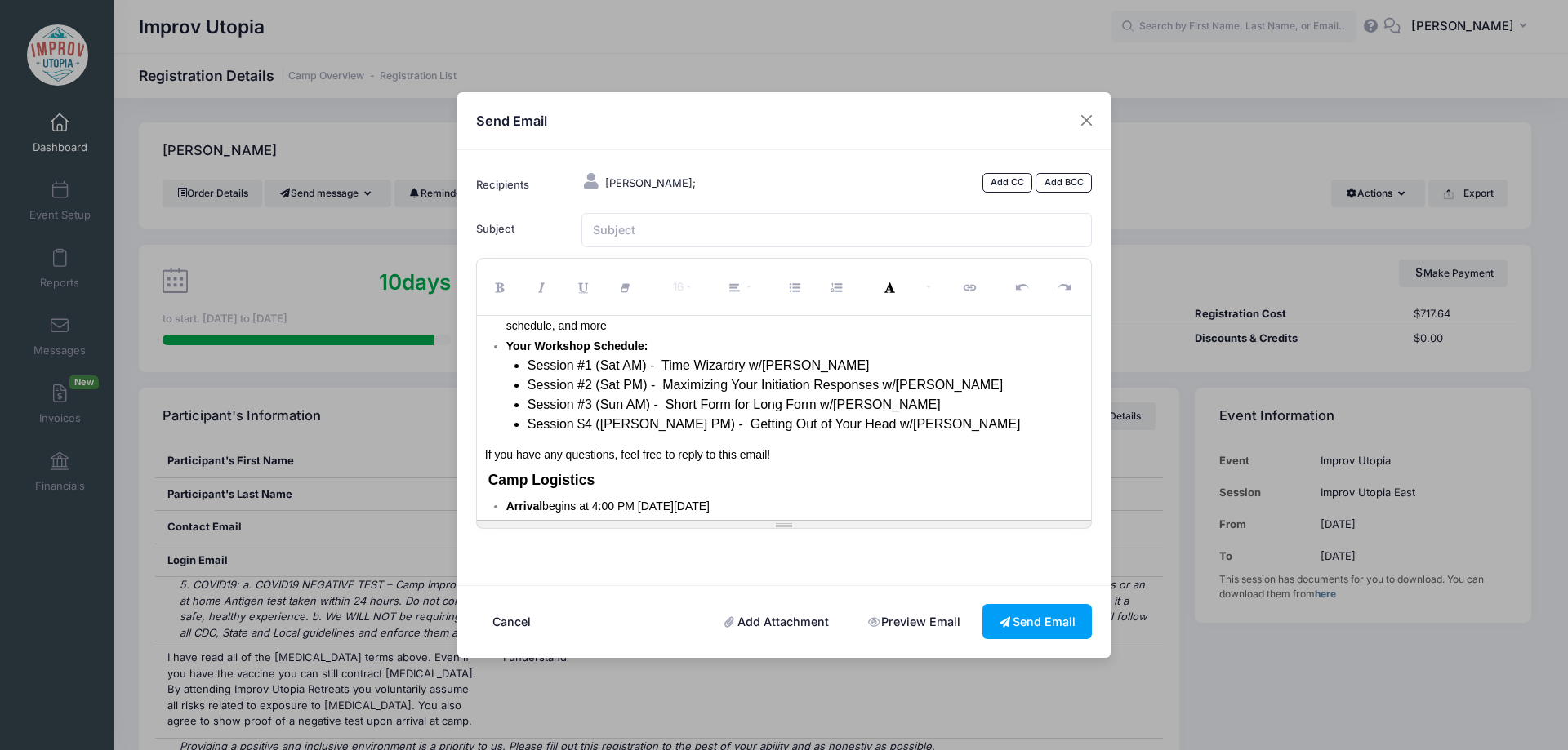
click at [797, 461] on p "If you have any questions, feel free to reply to this email!" at bounding box center [785, 455] width 599 height 20
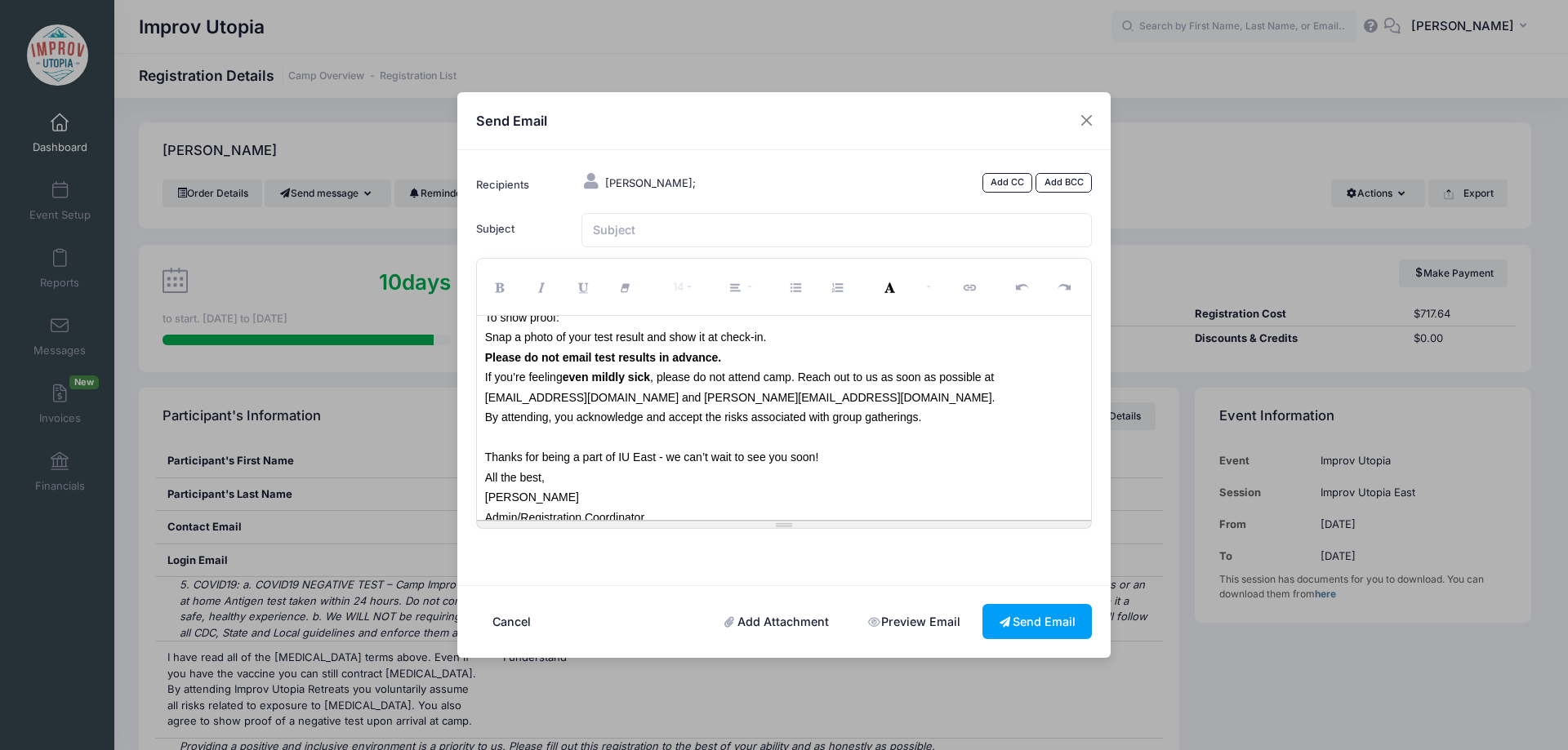
scroll to position [596, 0]
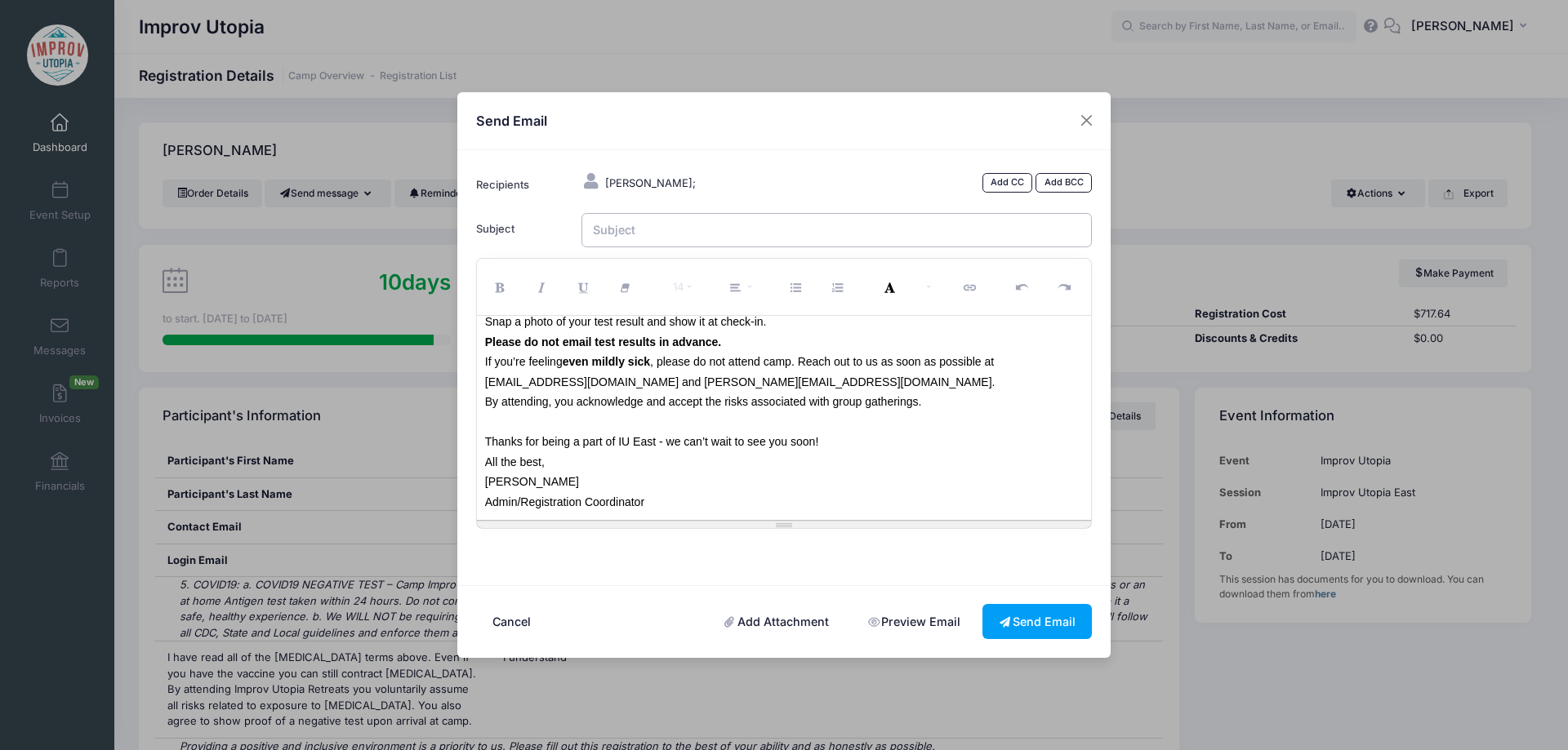
click at [675, 237] on input "Subject" at bounding box center [837, 230] width 511 height 35
type input "Welcome to IU East 2025!"
click at [646, 231] on input "Welcome to IU East 2025!" at bounding box center [837, 230] width 511 height 35
click at [732, 232] on input "Welcome to IU East 2025!" at bounding box center [837, 230] width 511 height 35
click at [767, 237] on input "Welcome to IU East 2025!" at bounding box center [837, 230] width 511 height 35
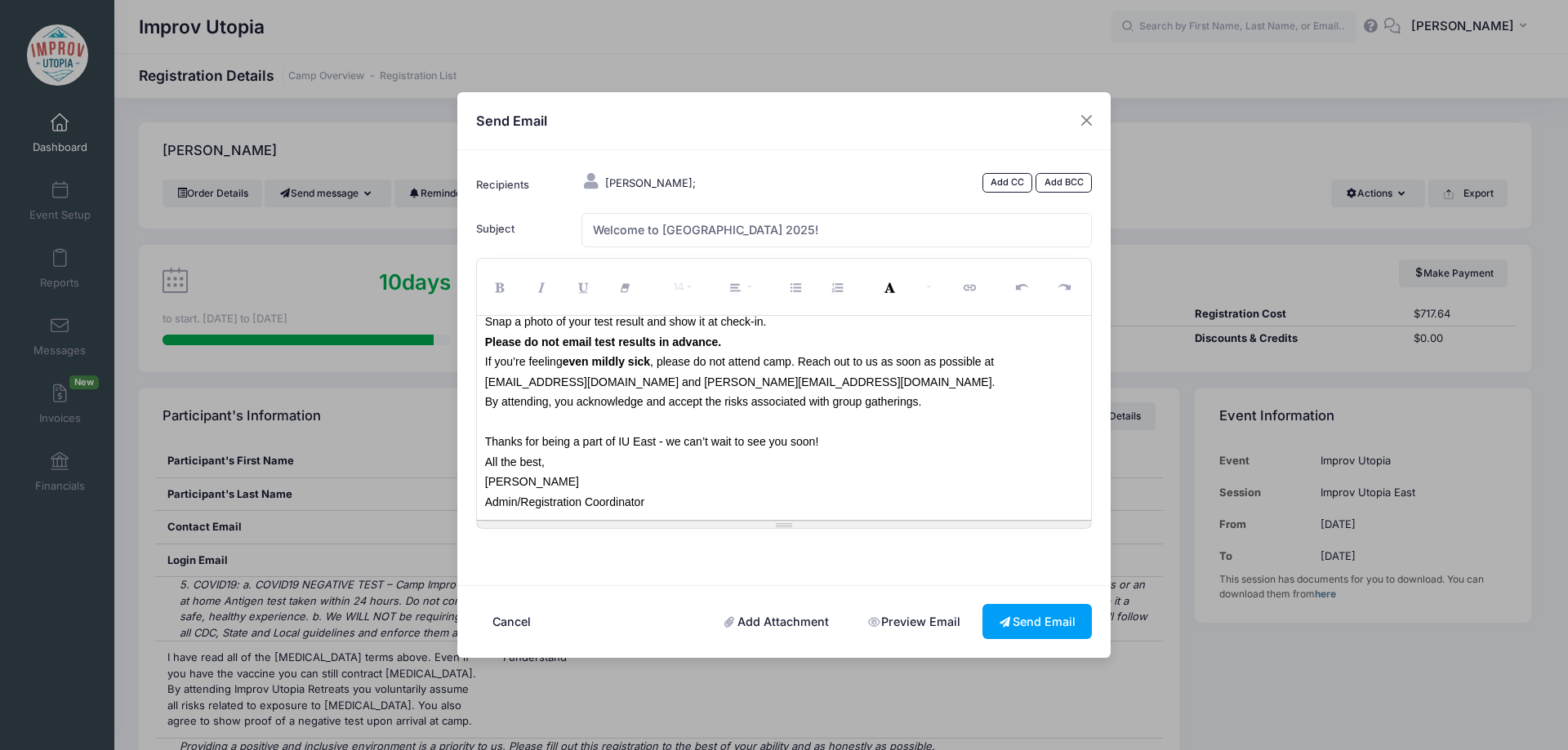
click at [848, 441] on p "Thanks for being a part of IU East - we can’t wait to see you soon!" at bounding box center [785, 441] width 599 height 20
click at [792, 447] on font "Thanks for being a part of IU East - we can’t wait to see you soon!" at bounding box center [653, 442] width 334 height 13
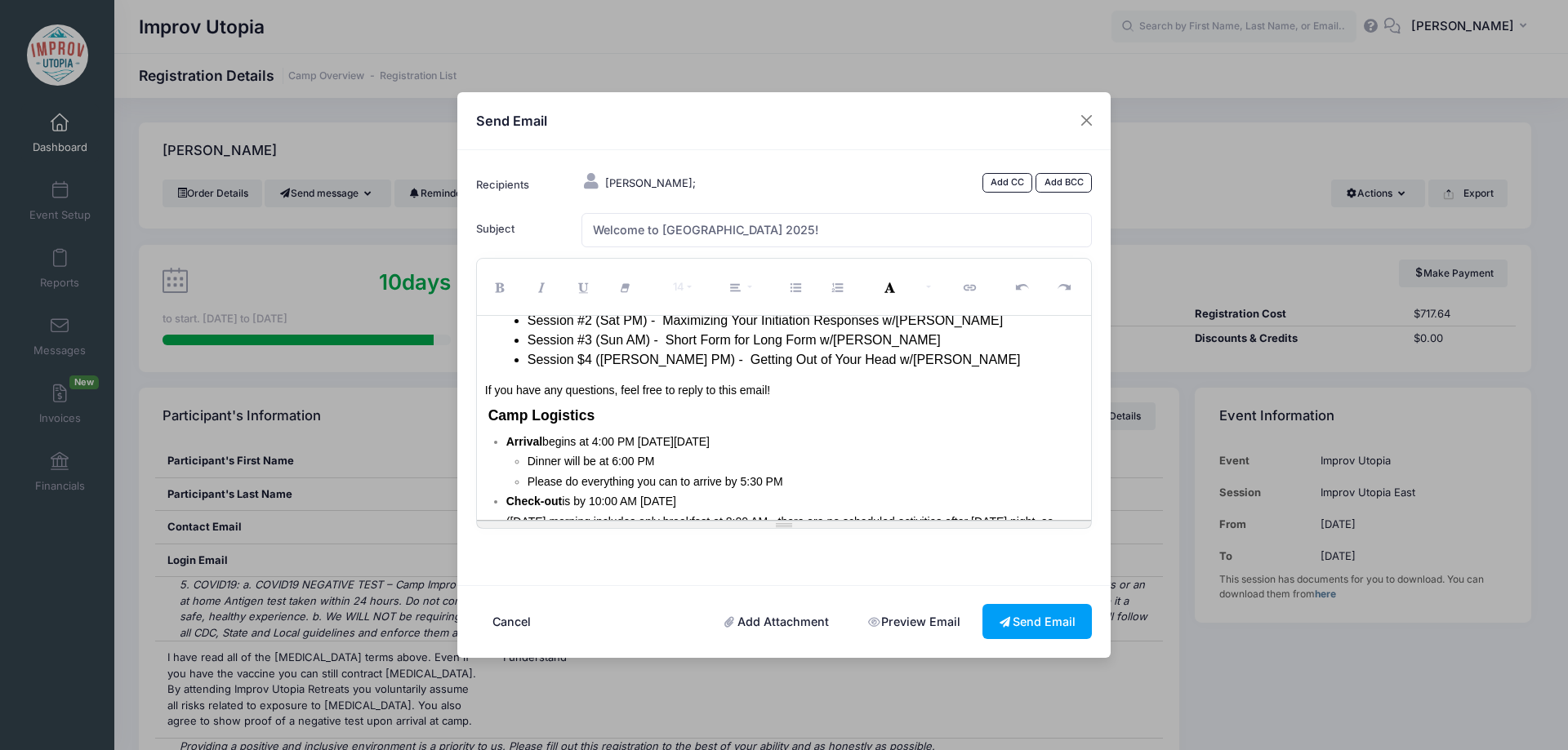
scroll to position [0, 0]
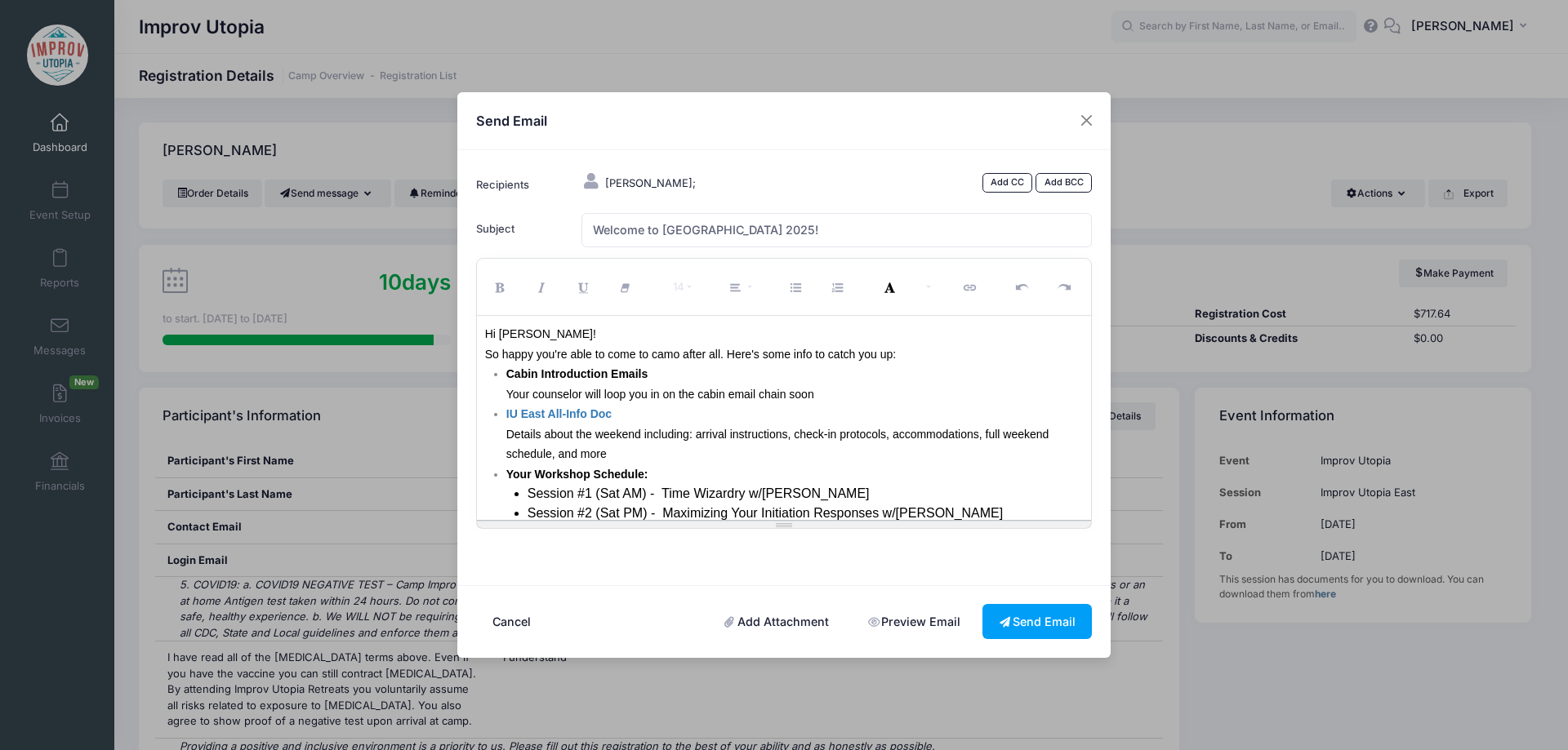
click at [705, 381] on p "Cabin Introduction Emails Your counselor will loop you in on the cabin email ch…" at bounding box center [796, 385] width 578 height 40
click at [677, 360] on font "So happy you're able to come to camo after all. Here's some info to catch you u…" at bounding box center [691, 355] width 411 height 13
click at [731, 373] on p "Cabin Introduction Emails Your counselor will loop you in on the cabin email ch…" at bounding box center [796, 385] width 578 height 40
click at [791, 376] on p "Cabin Introduction Emails Your counselor will loop you in on the cabin email ch…" at bounding box center [796, 385] width 578 height 40
click at [863, 407] on p "IU East All-Info Doc Details about the weekend including: arrival instructions,…" at bounding box center [796, 434] width 578 height 60
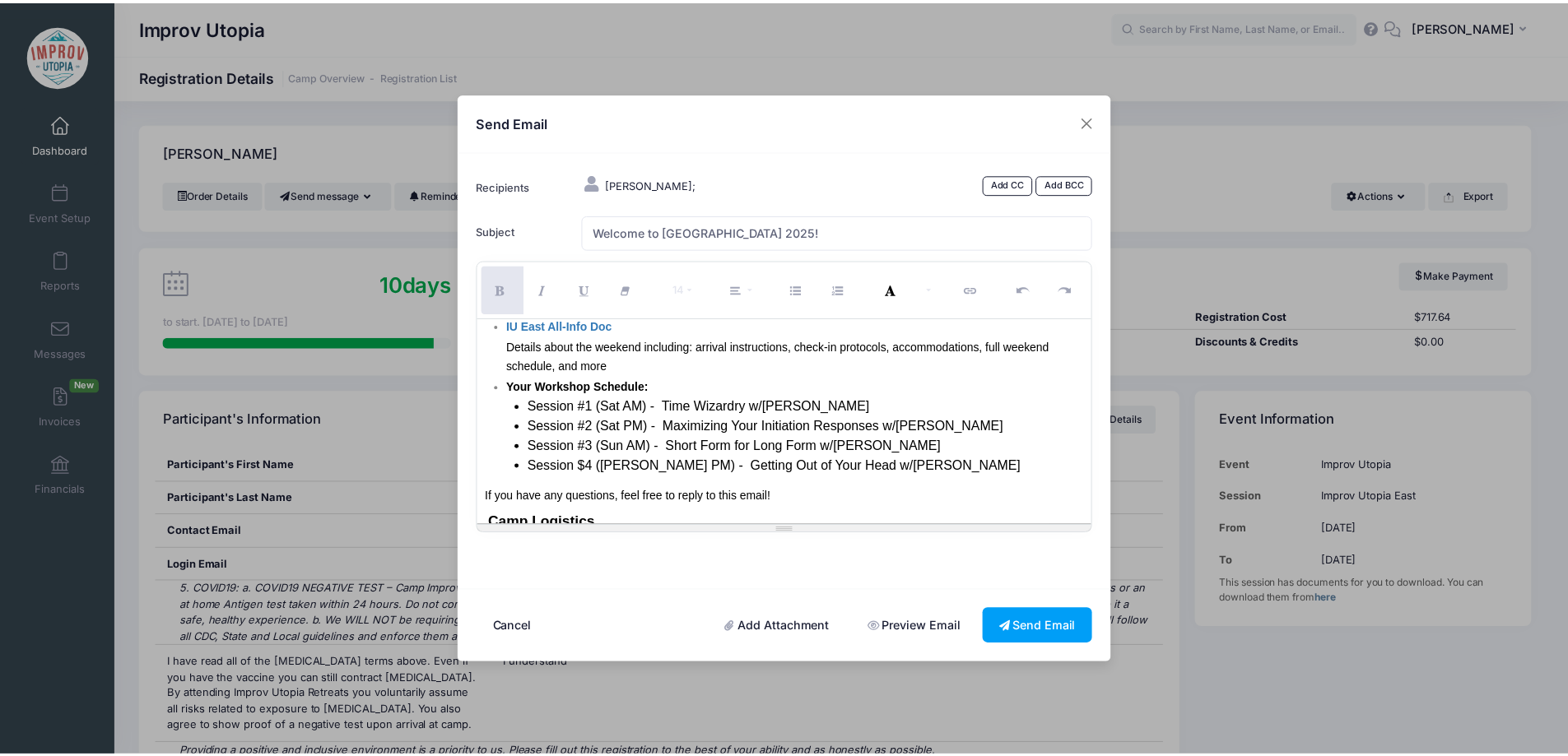
scroll to position [94, 0]
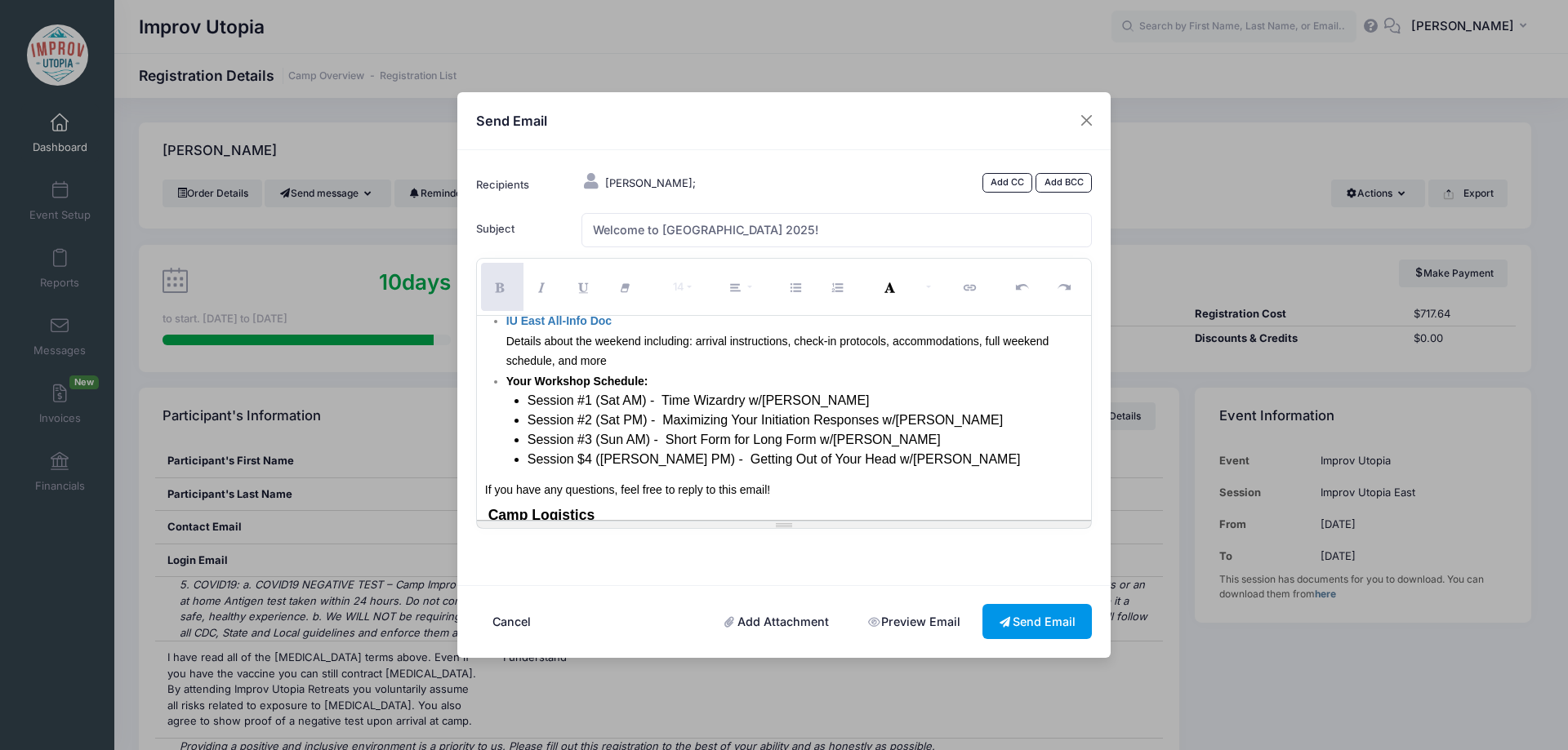
click at [1033, 629] on button "Send Email" at bounding box center [1037, 621] width 109 height 35
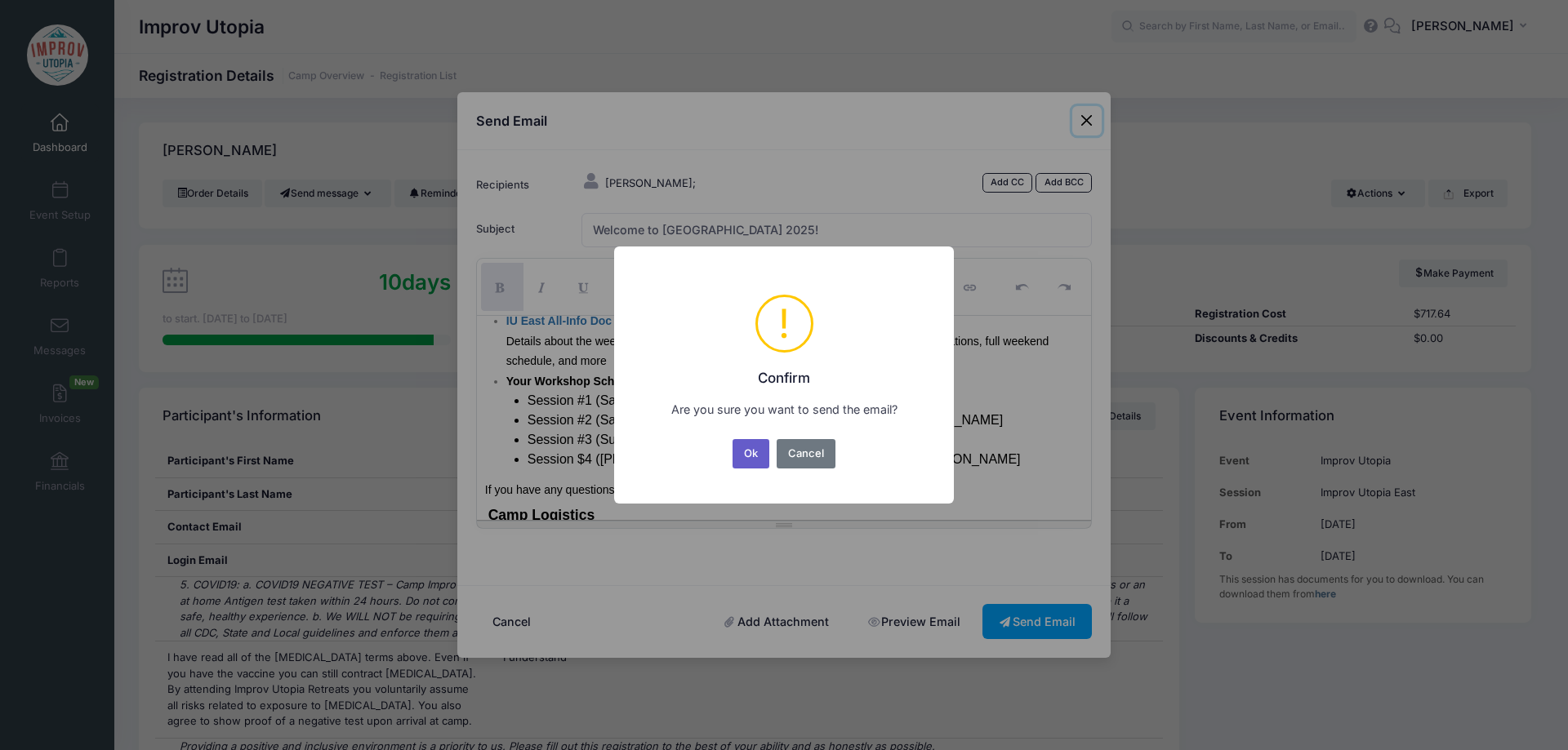
click at [744, 457] on button "Ok" at bounding box center [750, 454] width 37 height 30
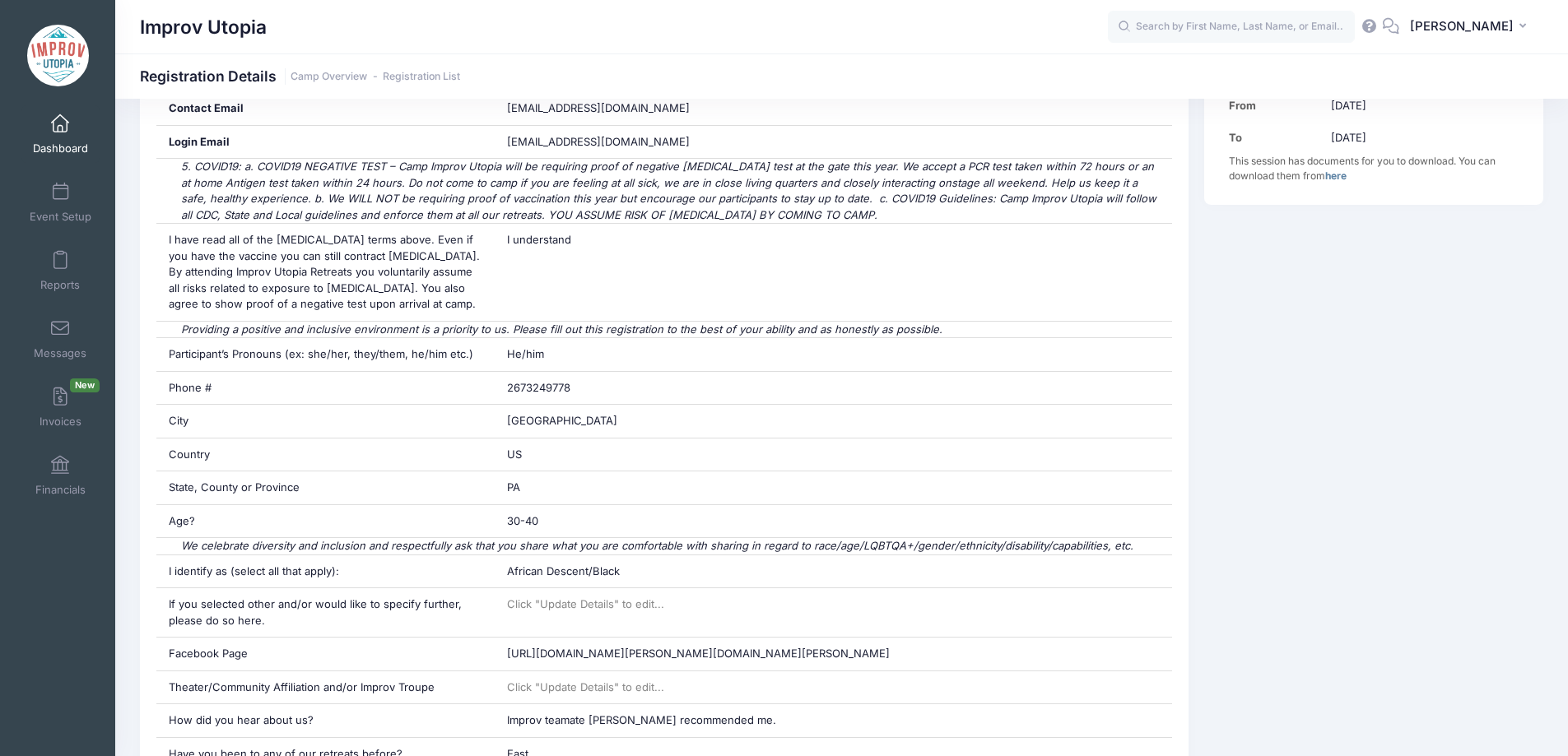
scroll to position [0, 0]
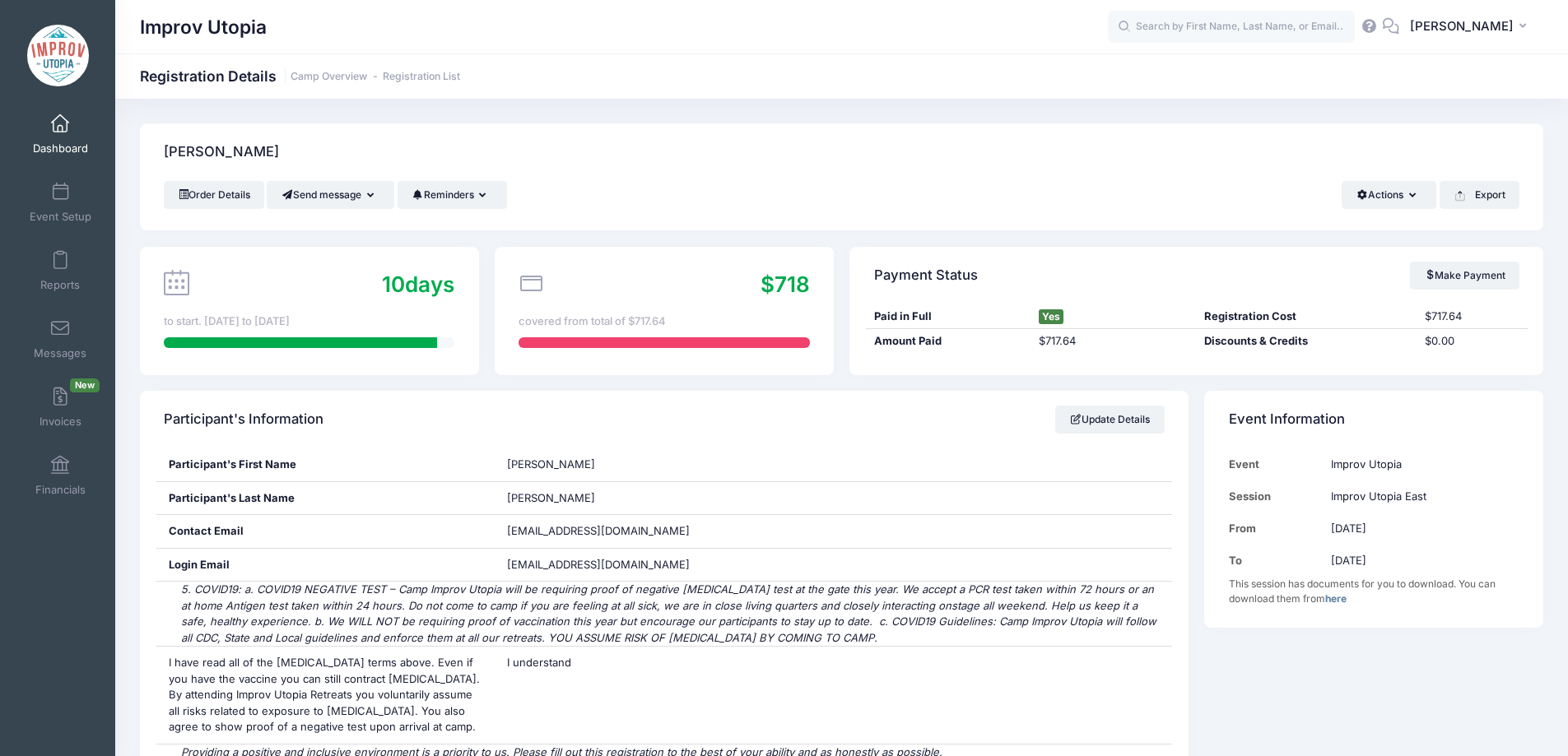
click at [60, 131] on span at bounding box center [60, 124] width 0 height 18
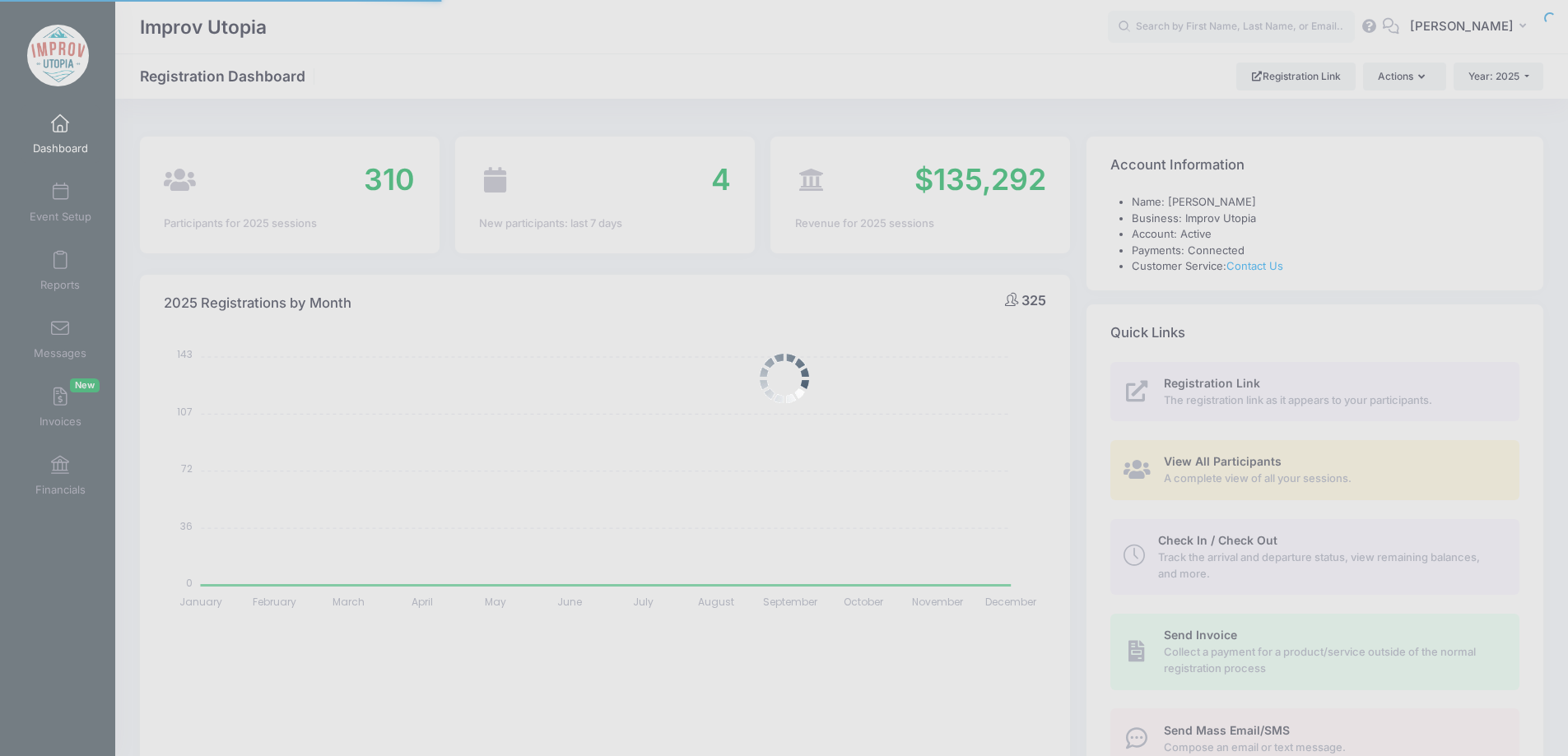
select select
